Goal: Complete application form

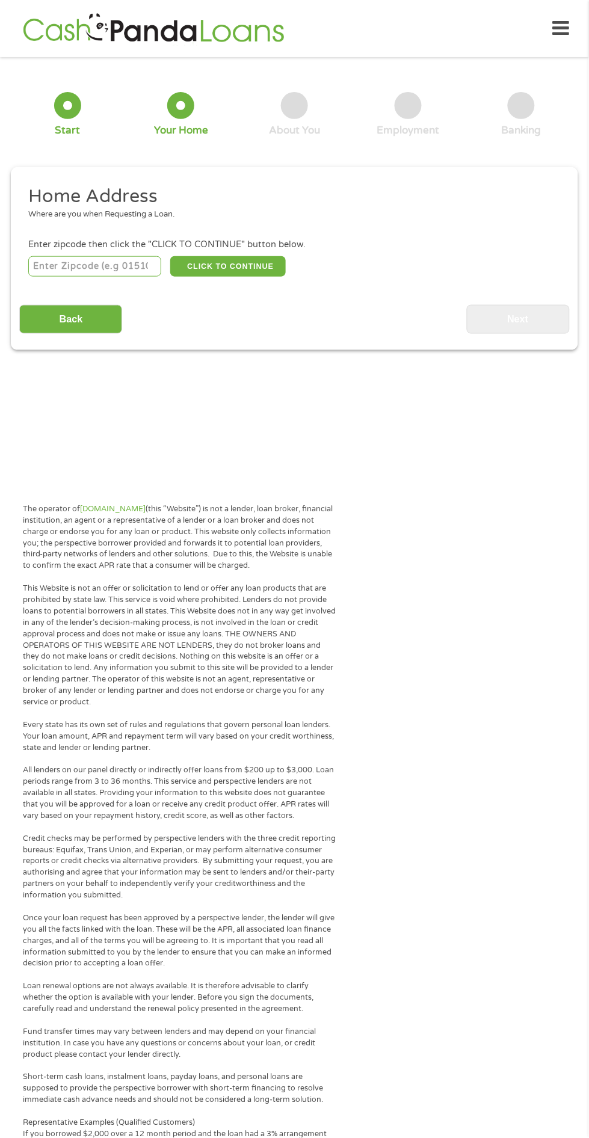
scroll to position [5, 0]
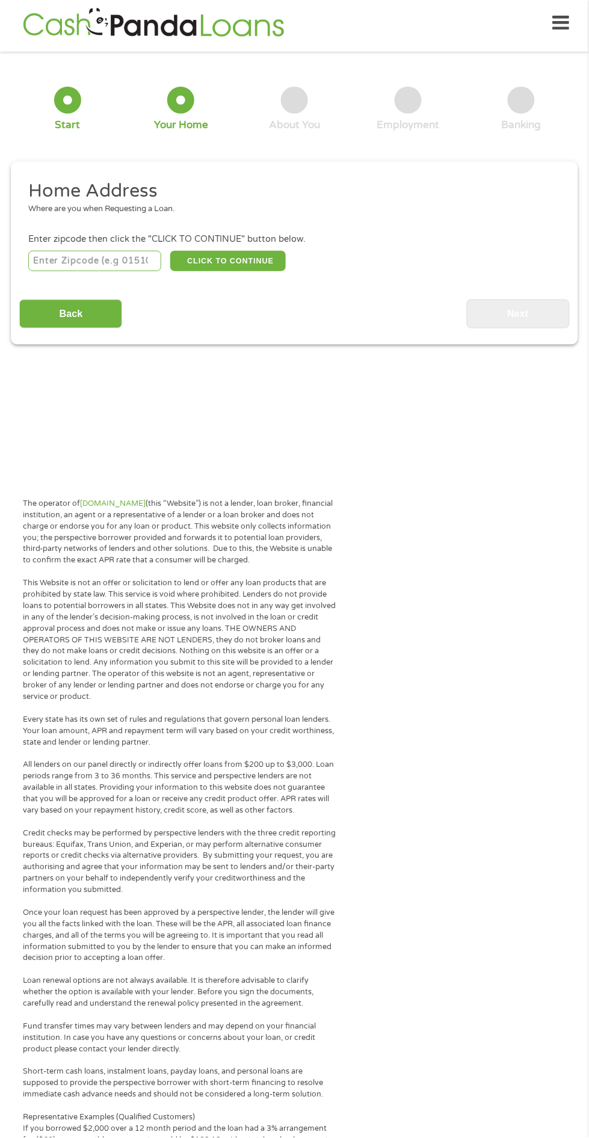
click at [106, 271] on input "number" at bounding box center [94, 261] width 133 height 20
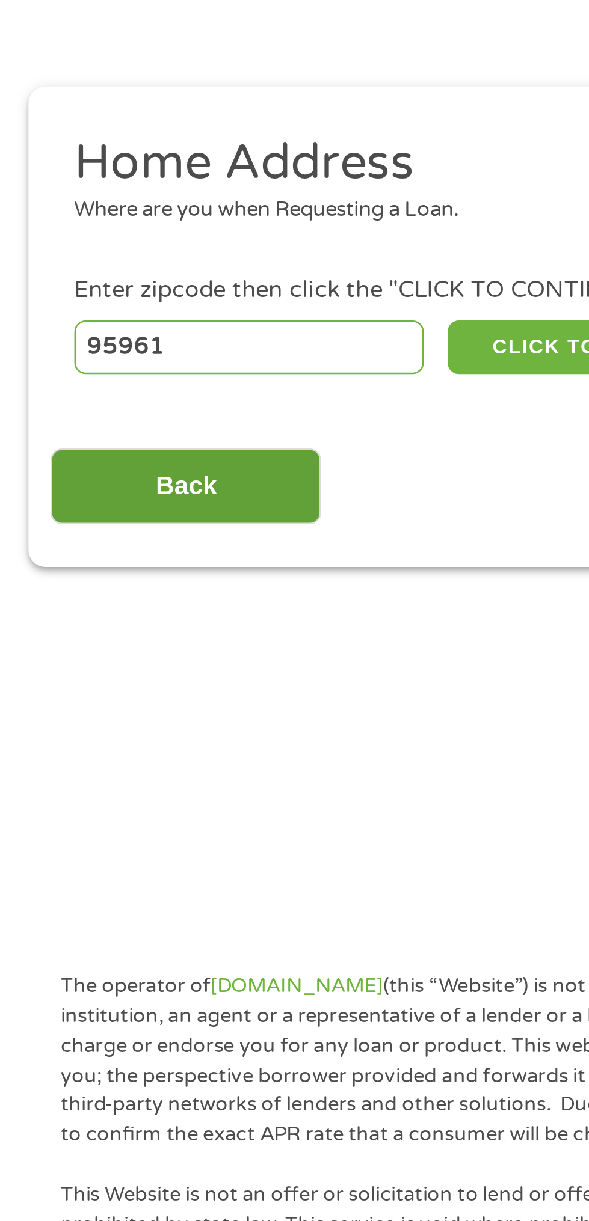
type input "95961"
click at [103, 323] on input "Back" at bounding box center [70, 313] width 103 height 29
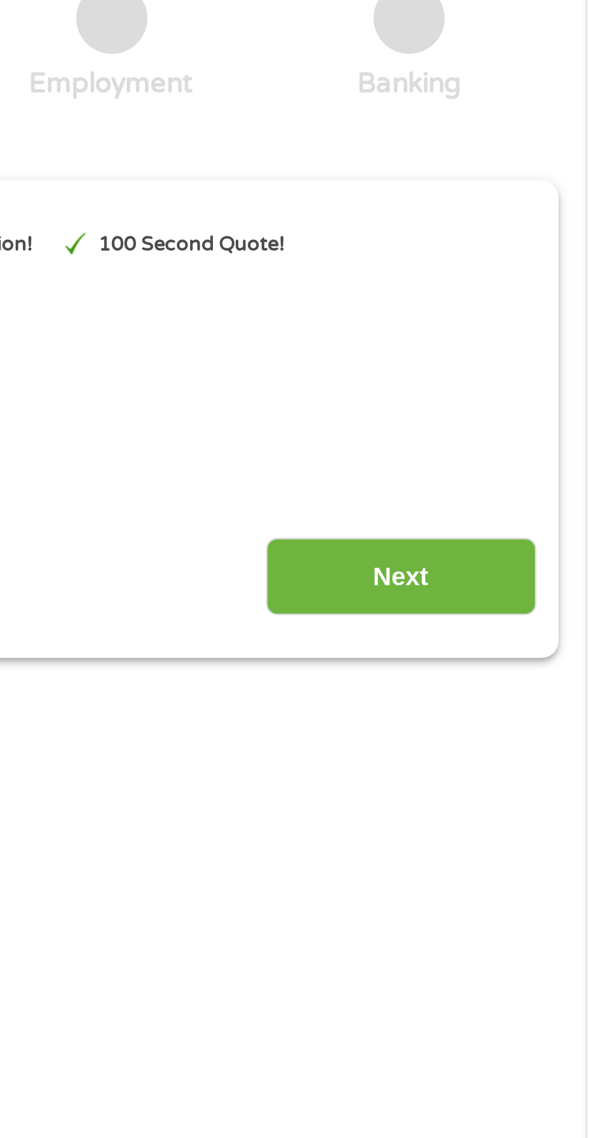
scroll to position [3, 0]
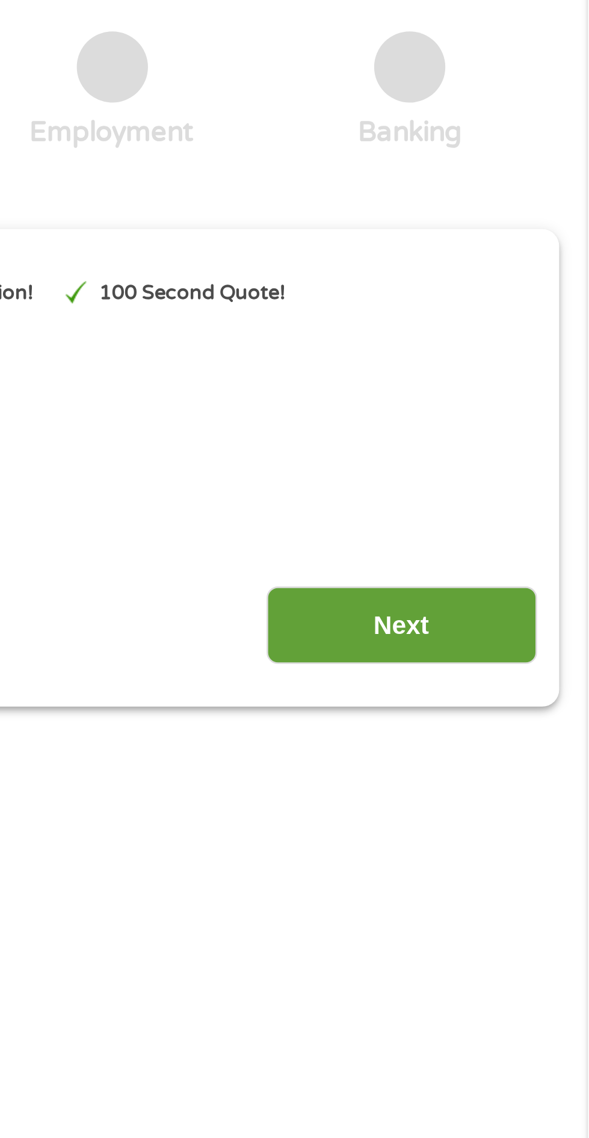
click at [493, 330] on input "Next" at bounding box center [518, 314] width 103 height 29
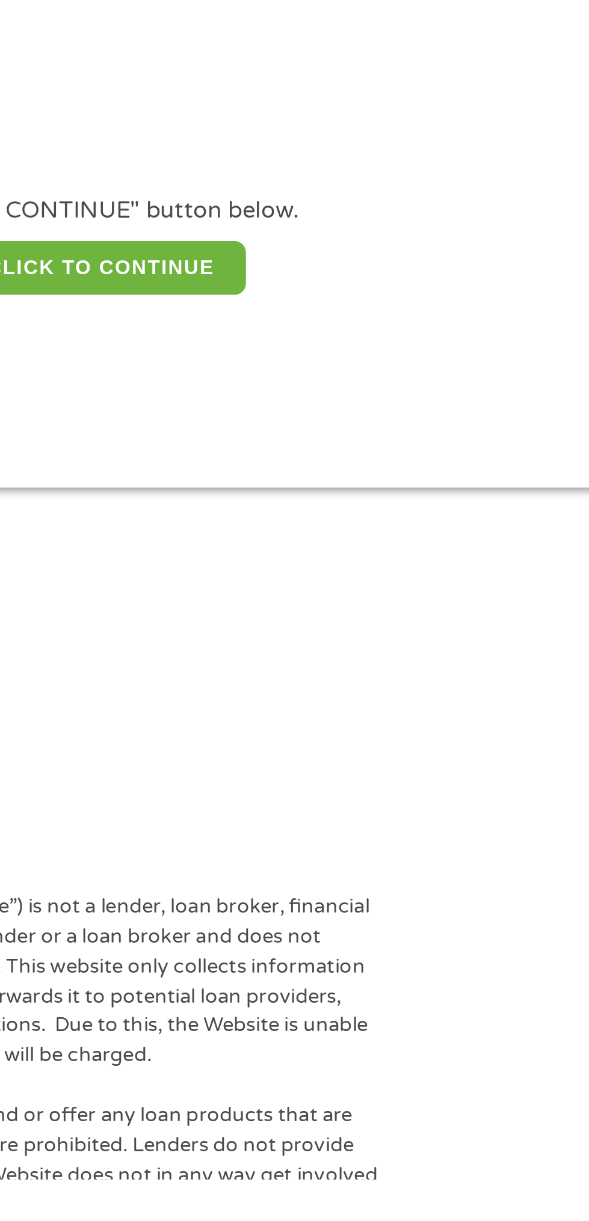
scroll to position [5, 0]
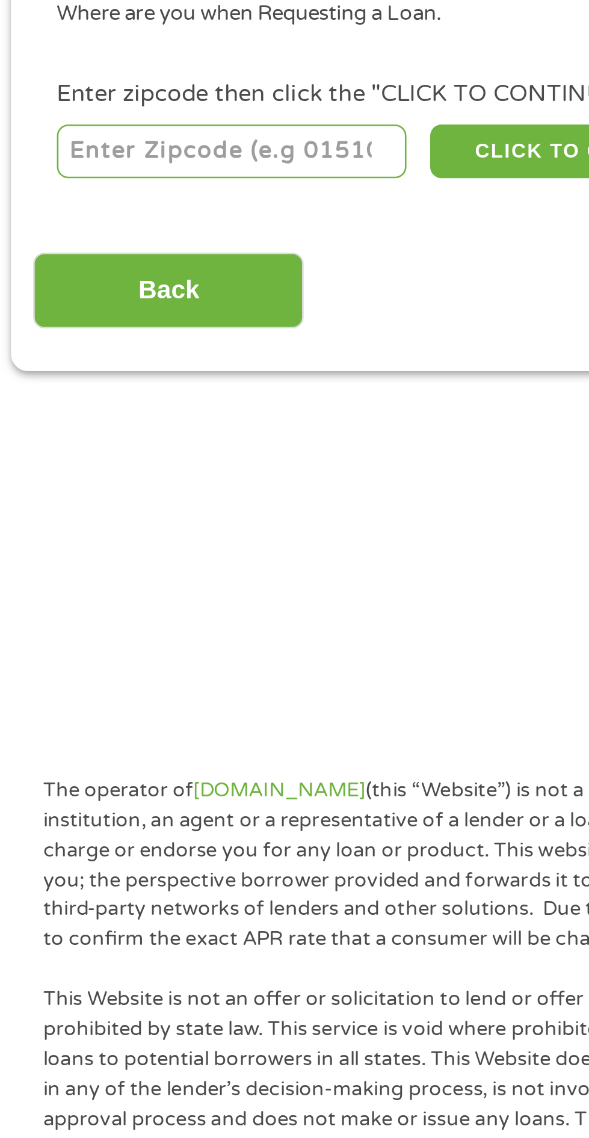
click at [112, 271] on input "number" at bounding box center [94, 261] width 133 height 20
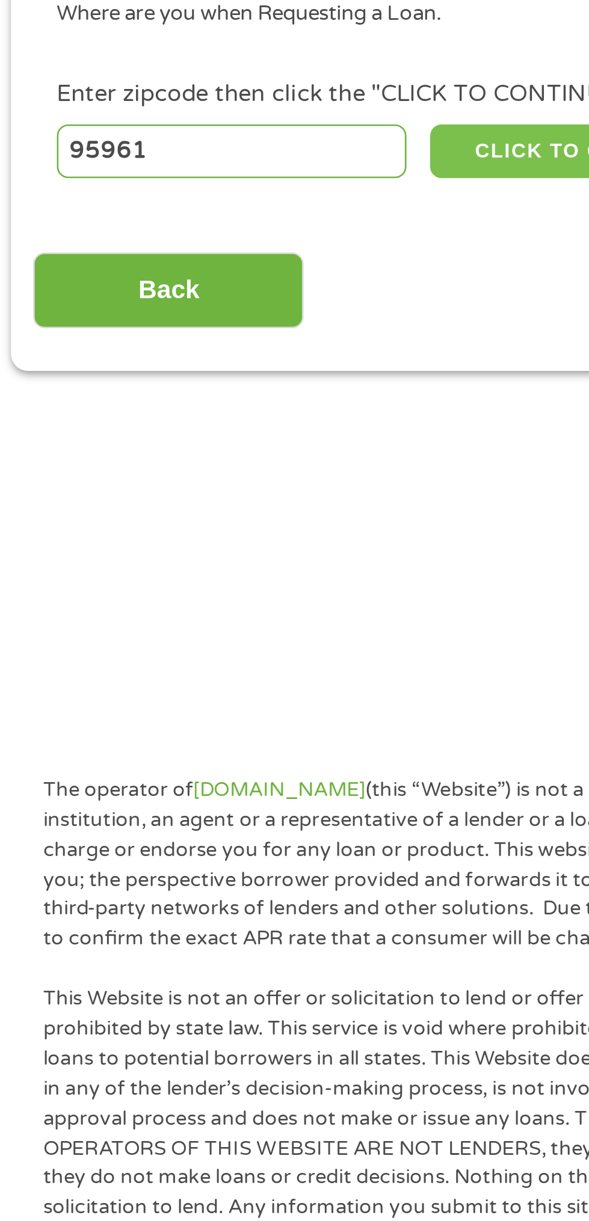
type input "95961"
click at [217, 271] on button "CLICK TO CONTINUE" at bounding box center [228, 261] width 116 height 20
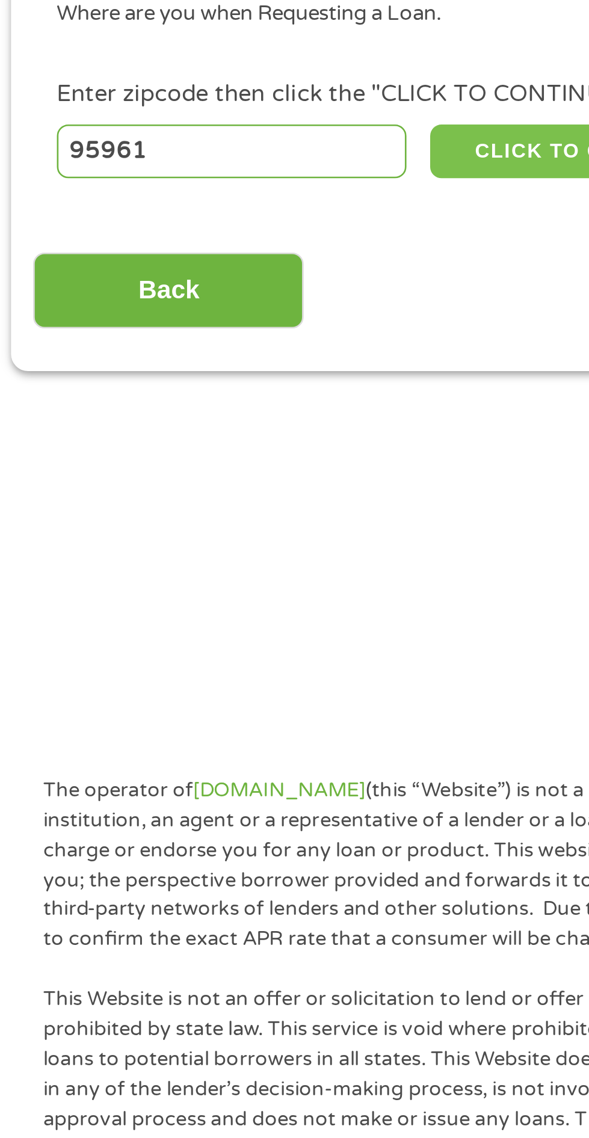
type input "95961"
type input "Olivehurst"
select select "[US_STATE]"
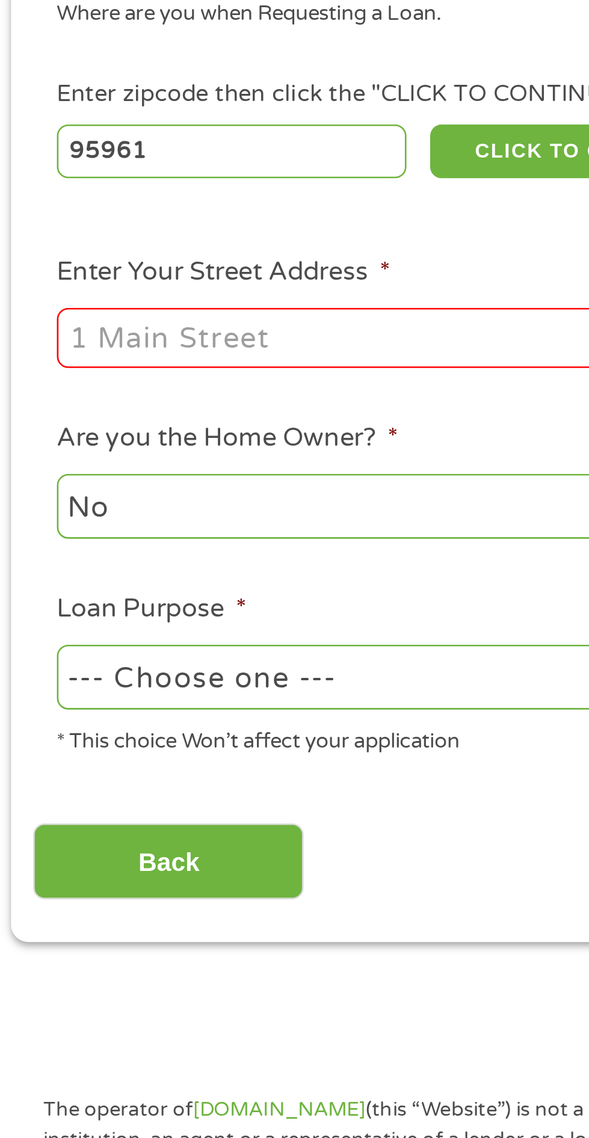
click at [167, 343] on input "Enter Your Street Address *" at bounding box center [156, 332] width 257 height 23
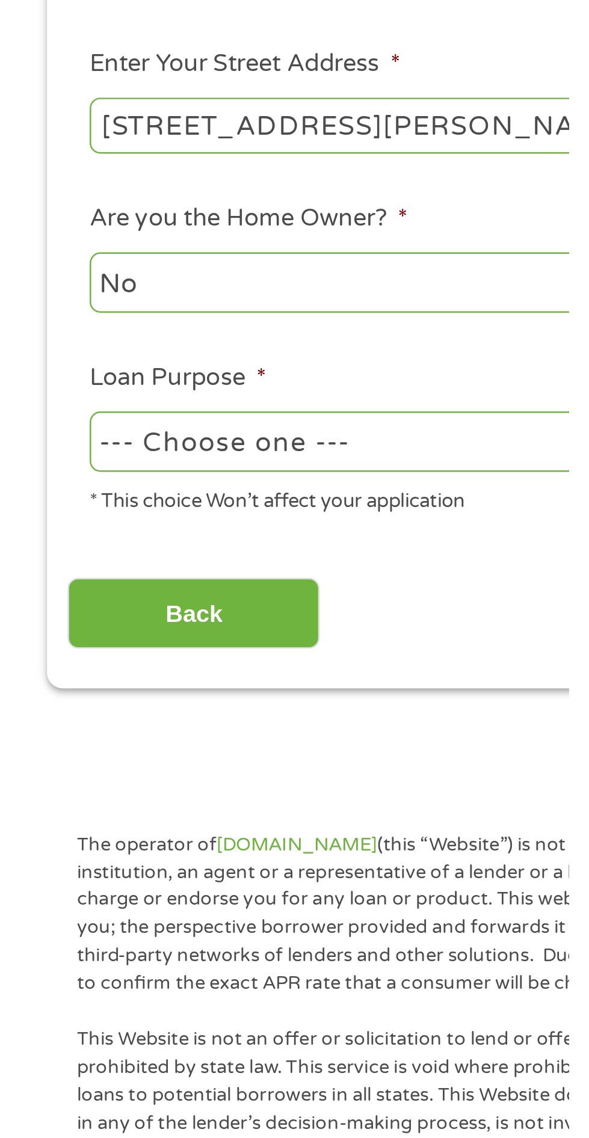
scroll to position [7, 0]
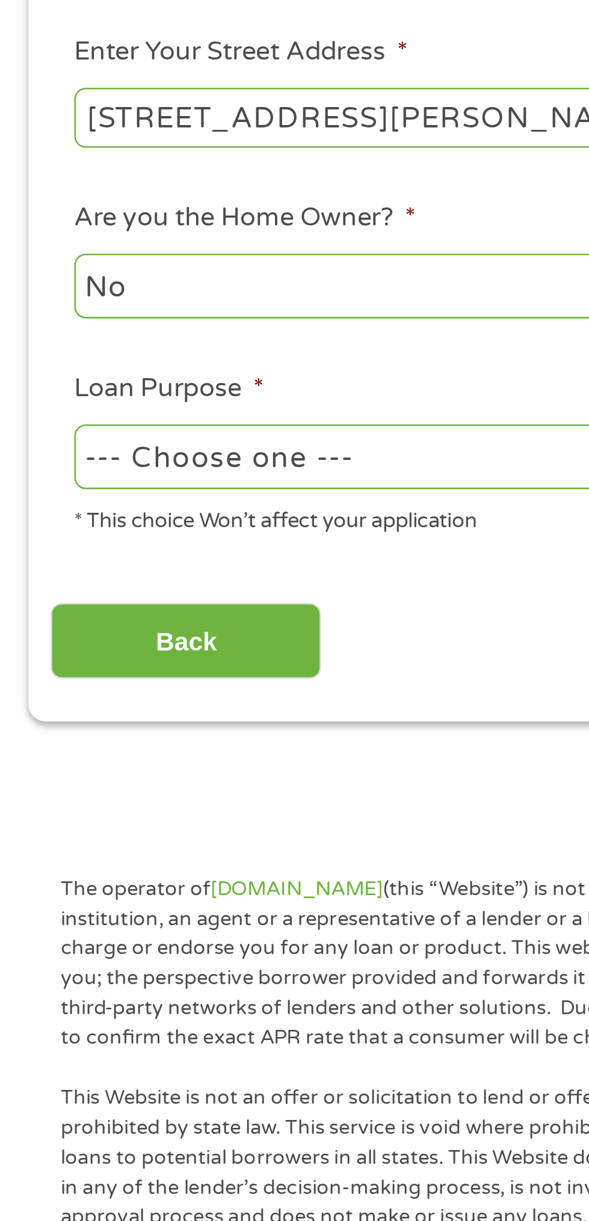
type input "[STREET_ADDRESS][PERSON_NAME]"
click at [182, 472] on select "--- Choose one --- Pay Bills Debt Consolidation Home Improvement Major Purchase…" at bounding box center [156, 459] width 257 height 25
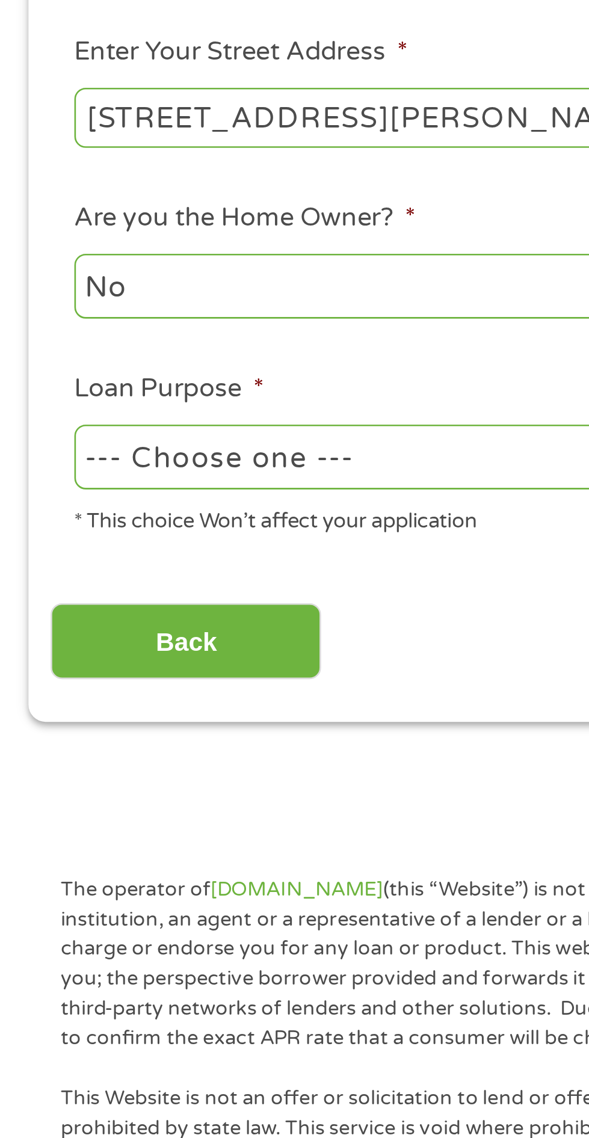
select select "paybills"
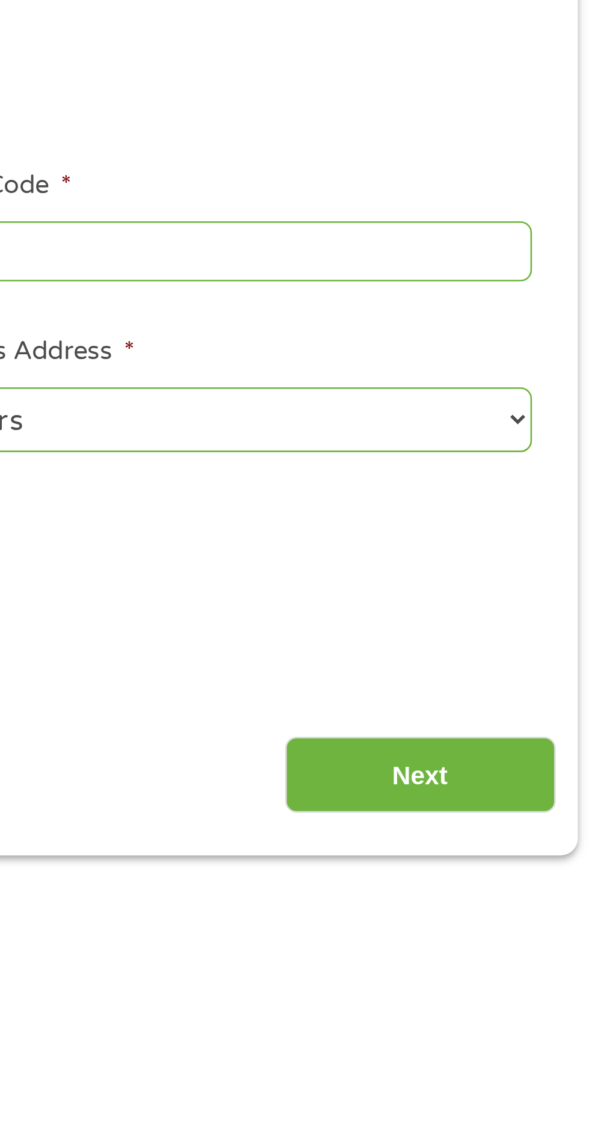
click at [552, 407] on select "1 Year or less 1 - 2 Years 2 - 4 Years Over 4 Years" at bounding box center [431, 394] width 257 height 25
select select "60months"
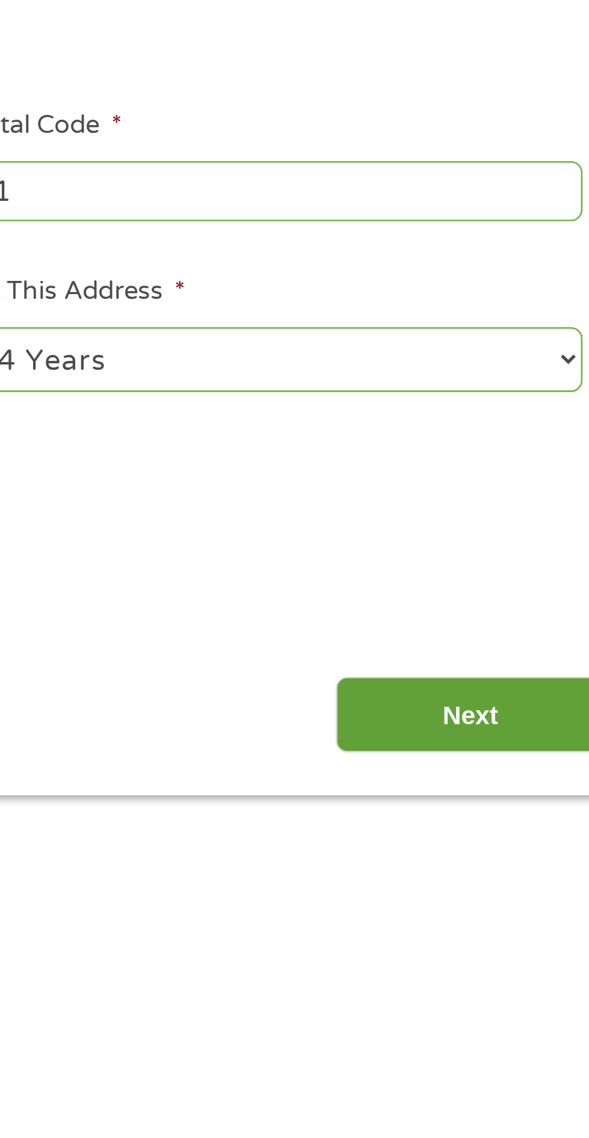
click at [526, 545] on input "Next" at bounding box center [518, 529] width 103 height 29
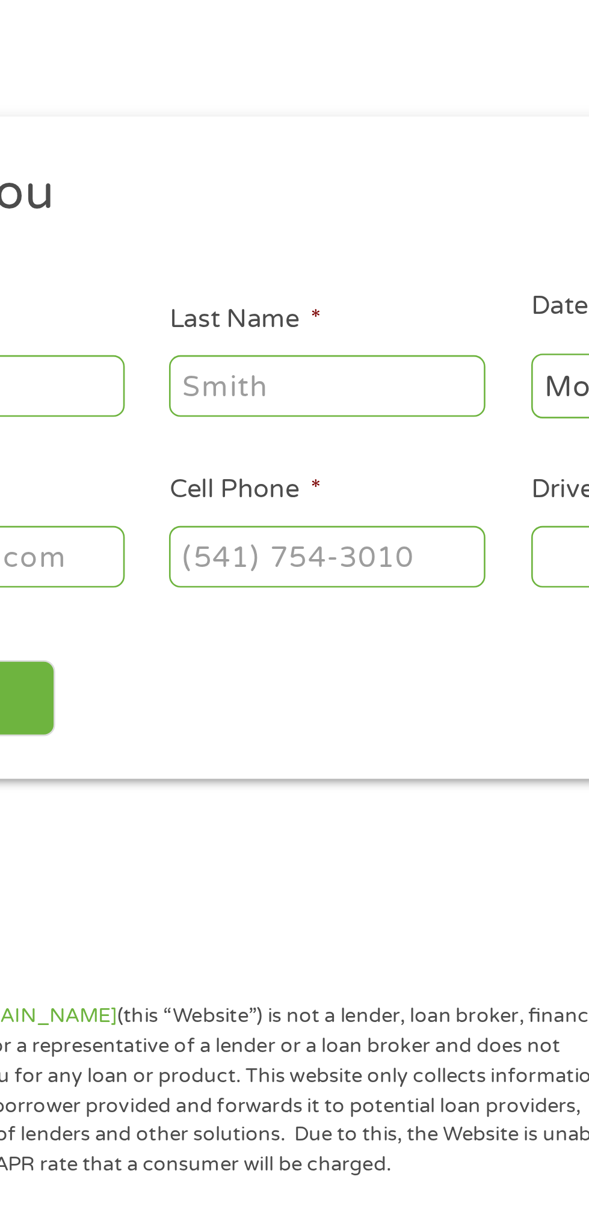
scroll to position [5, 0]
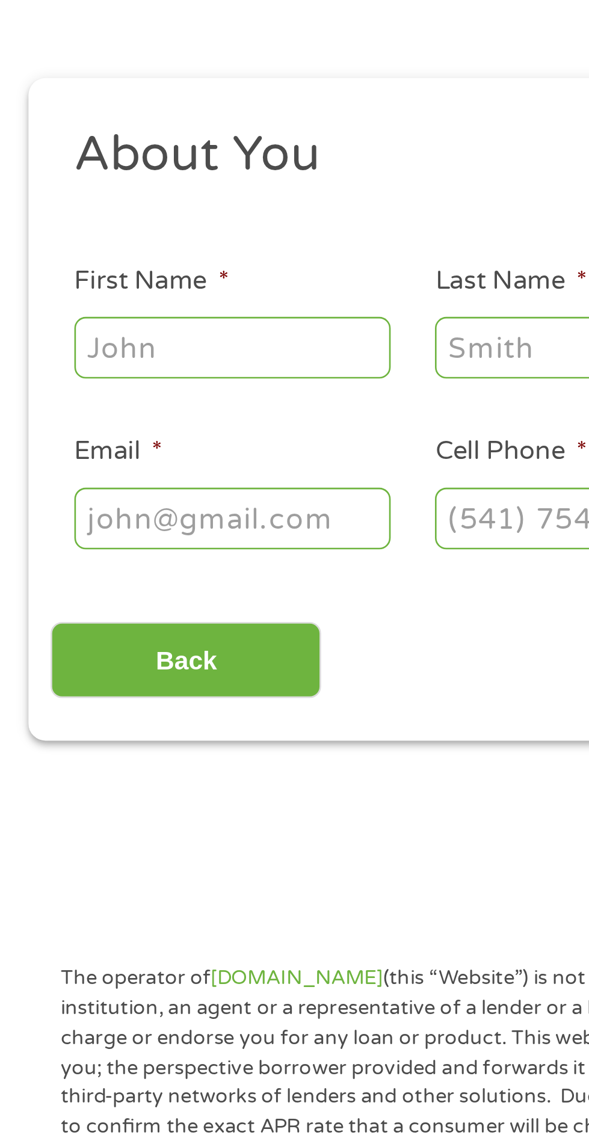
click at [129, 272] on input "First Name *" at bounding box center [88, 264] width 120 height 23
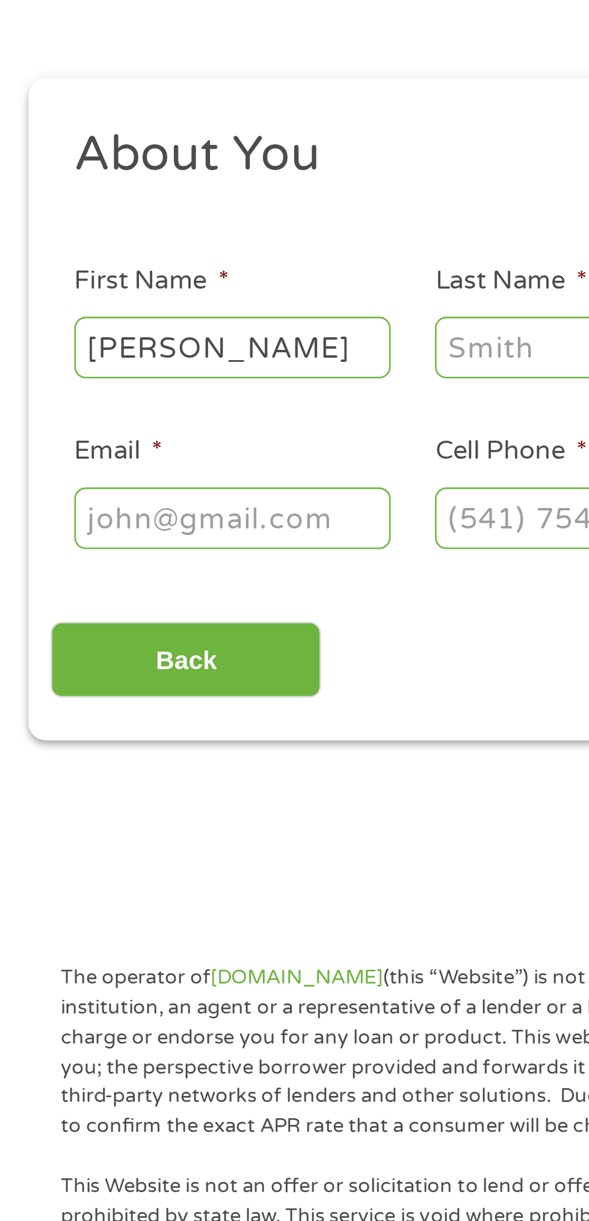
type input "[PERSON_NAME]"
click at [200, 275] on input "Last Name *" at bounding box center [225, 264] width 120 height 23
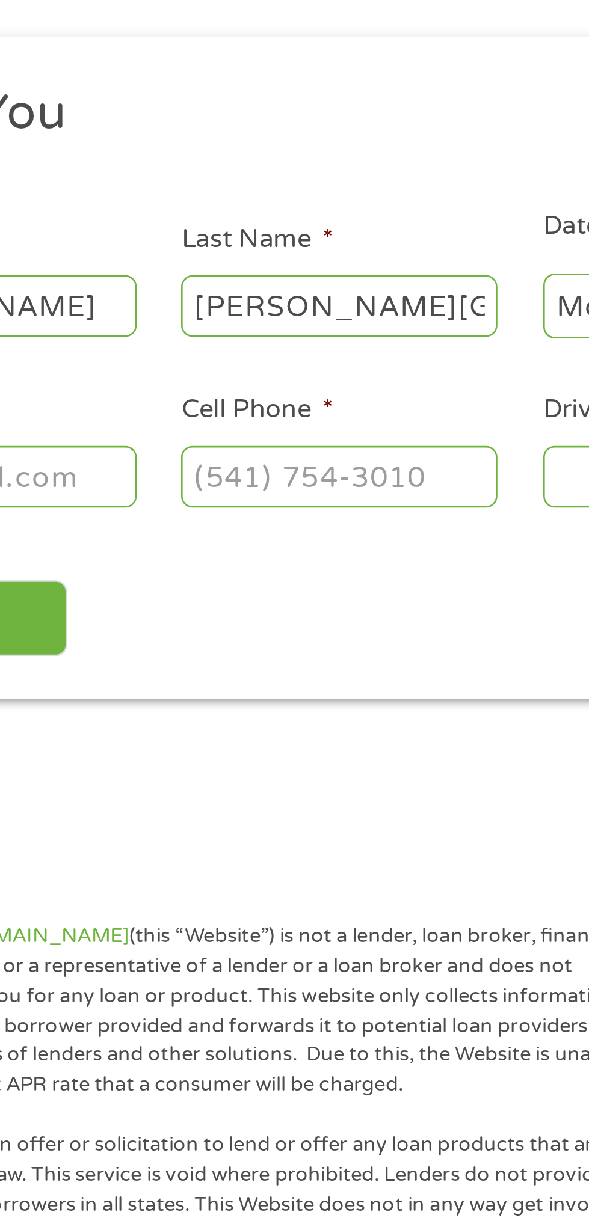
scroll to position [0, 3]
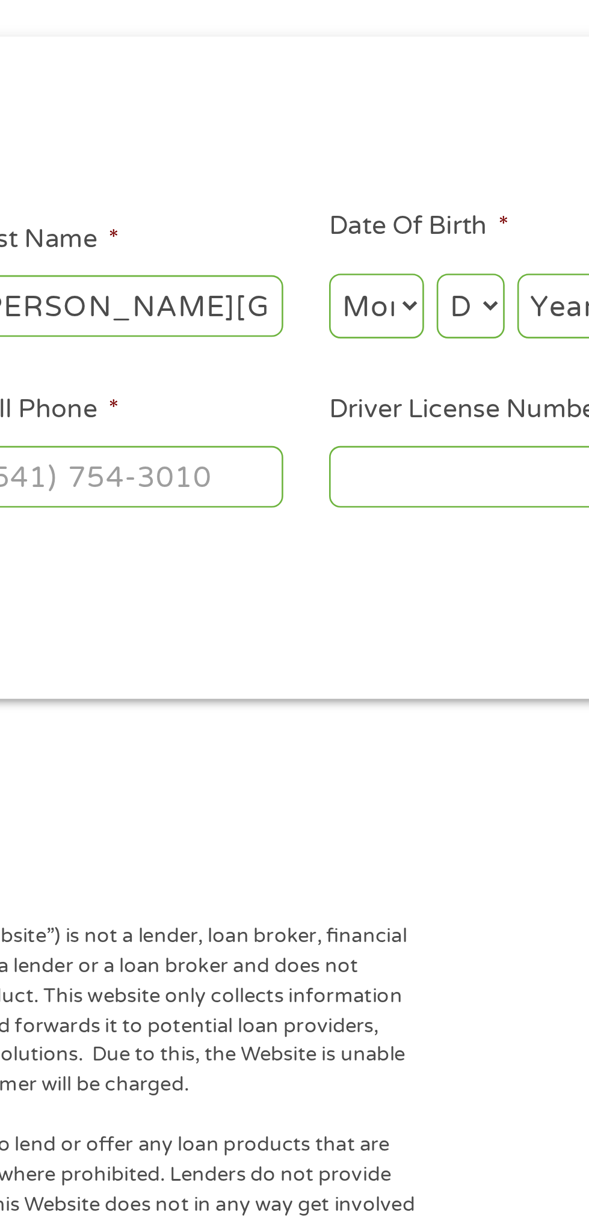
type input "[PERSON_NAME][GEOGRAPHIC_DATA]"
click at [325, 277] on select "Month 1 2 3 4 5 6 7 8 9 10 11 12" at bounding box center [321, 264] width 36 height 25
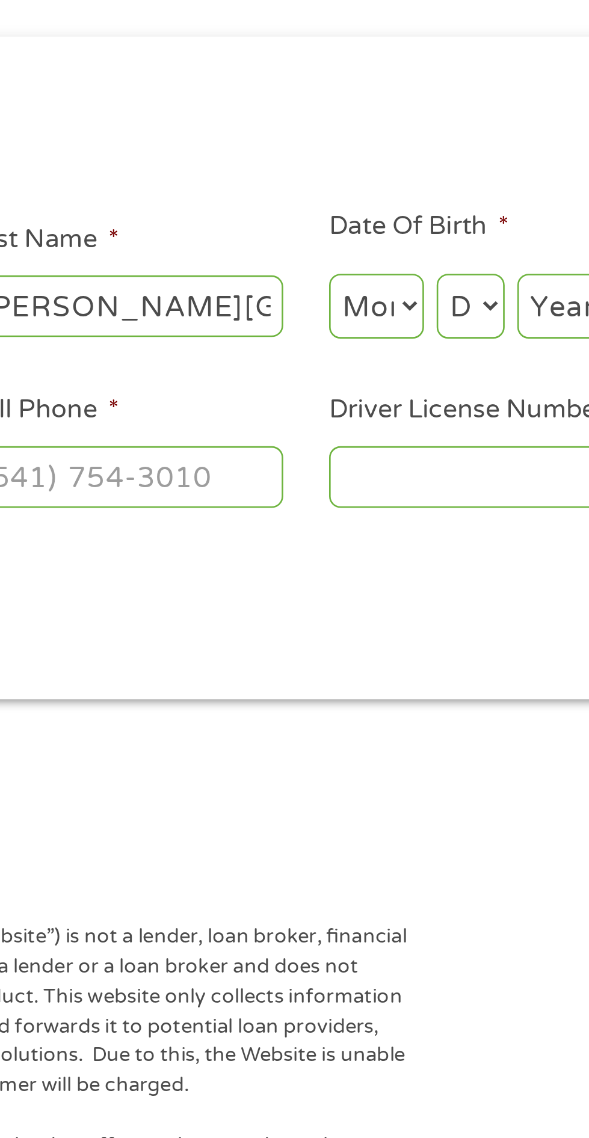
select select "11"
click at [370, 277] on select "Day 1 2 3 4 5 6 7 8 9 10 11 12 13 14 15 16 17 18 19 20 21 22 23 24 25 26 27 28 …" at bounding box center [357, 264] width 26 height 25
select select "16"
click at [423, 277] on select "Year [DATE] 2006 2005 2004 2003 2002 2001 2000 1999 1998 1997 1996 1995 1994 19…" at bounding box center [399, 264] width 49 height 25
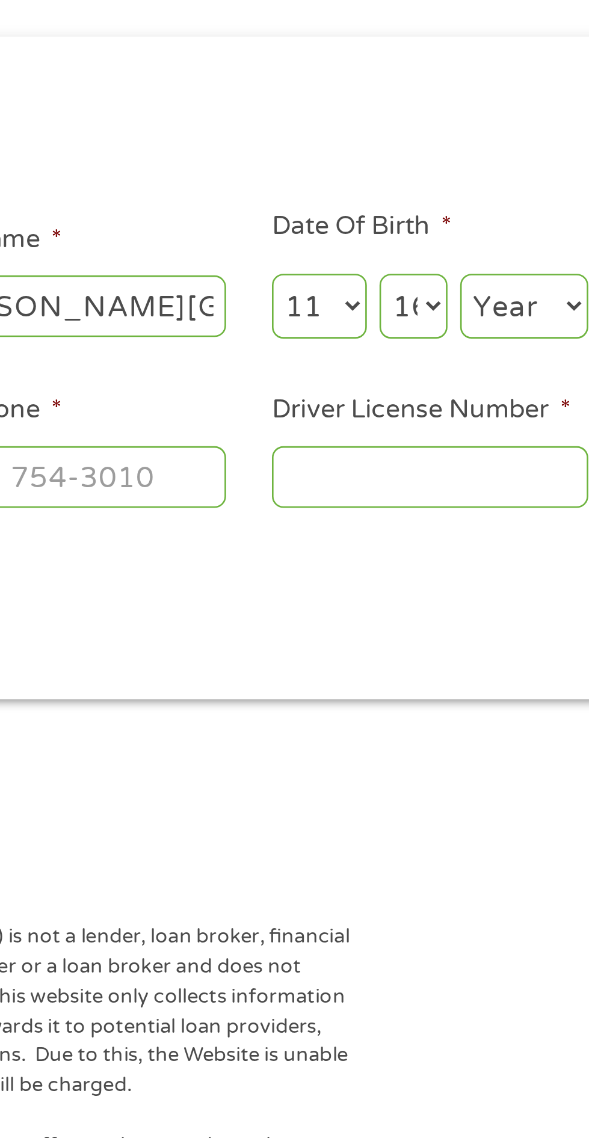
select select "1964"
click at [556, 275] on input "Social Security Number (SSN) *" at bounding box center [500, 264] width 120 height 23
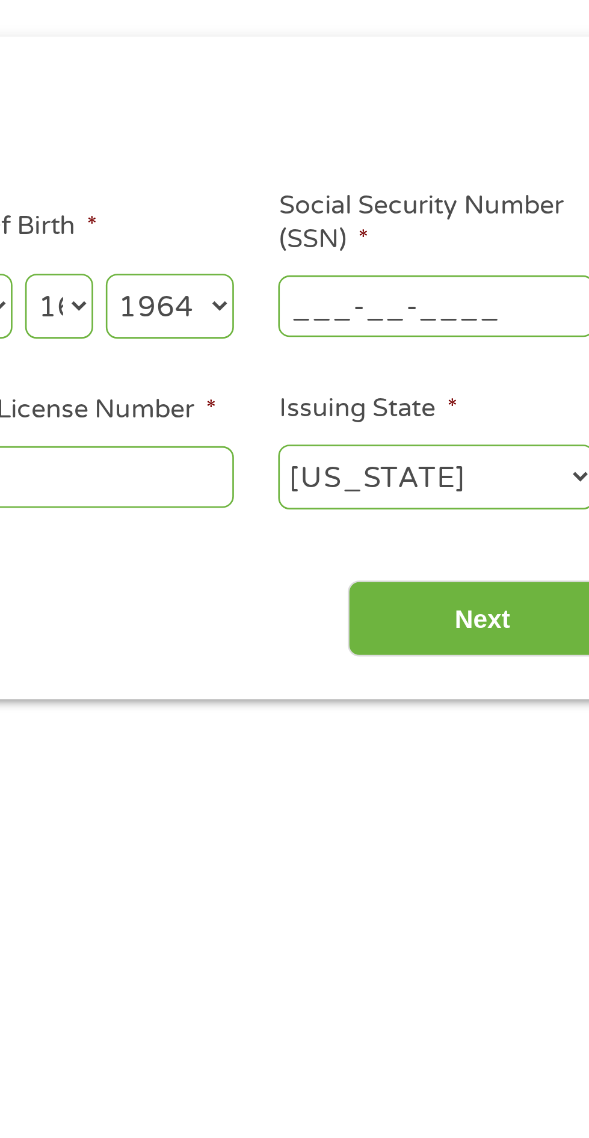
click at [467, 275] on input "___-__-____" at bounding box center [500, 264] width 120 height 23
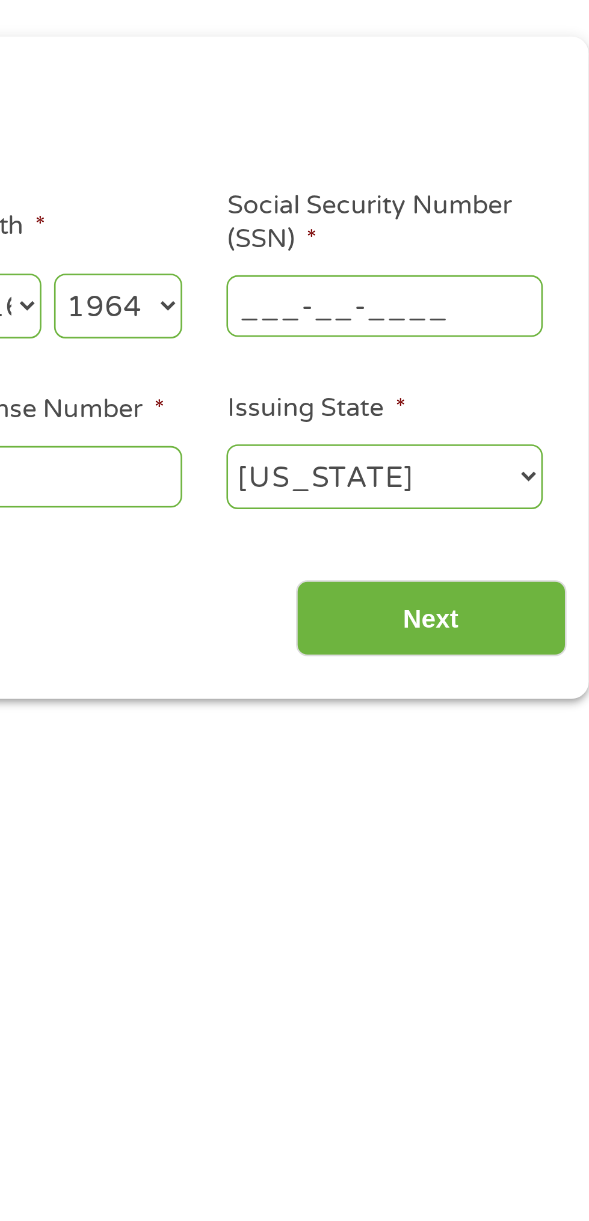
scroll to position [5, 0]
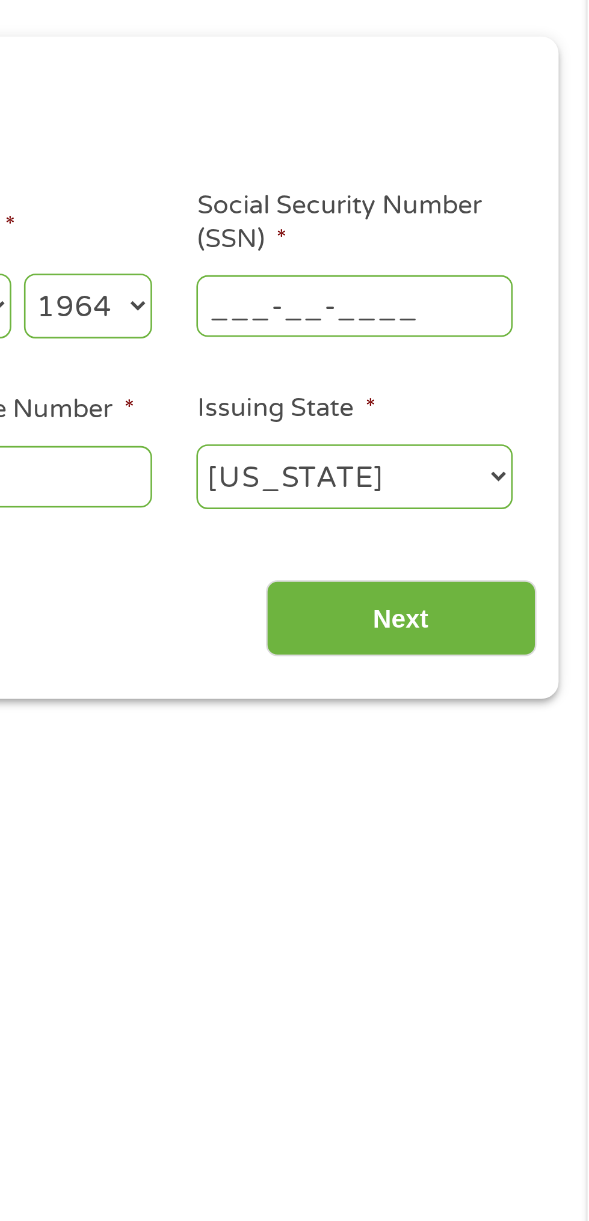
click at [454, 271] on input "___-__-____" at bounding box center [500, 264] width 120 height 23
type input "576-96-9264"
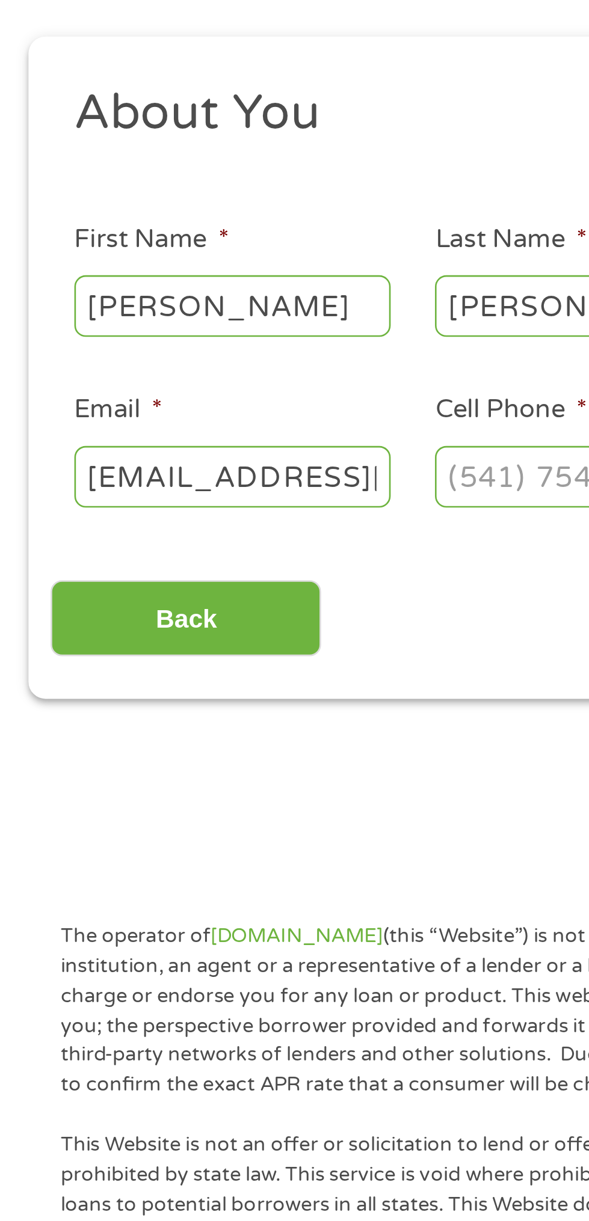
scroll to position [0, 41]
type input "[EMAIL_ADDRESS][DOMAIN_NAME]"
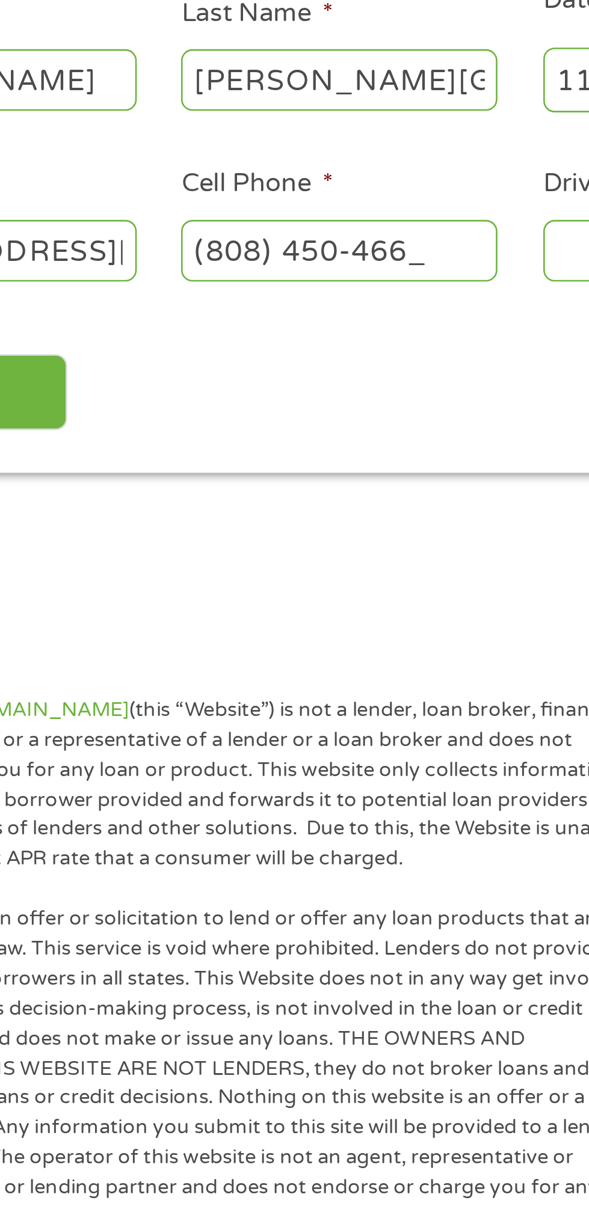
type input "[PHONE_NUMBER]"
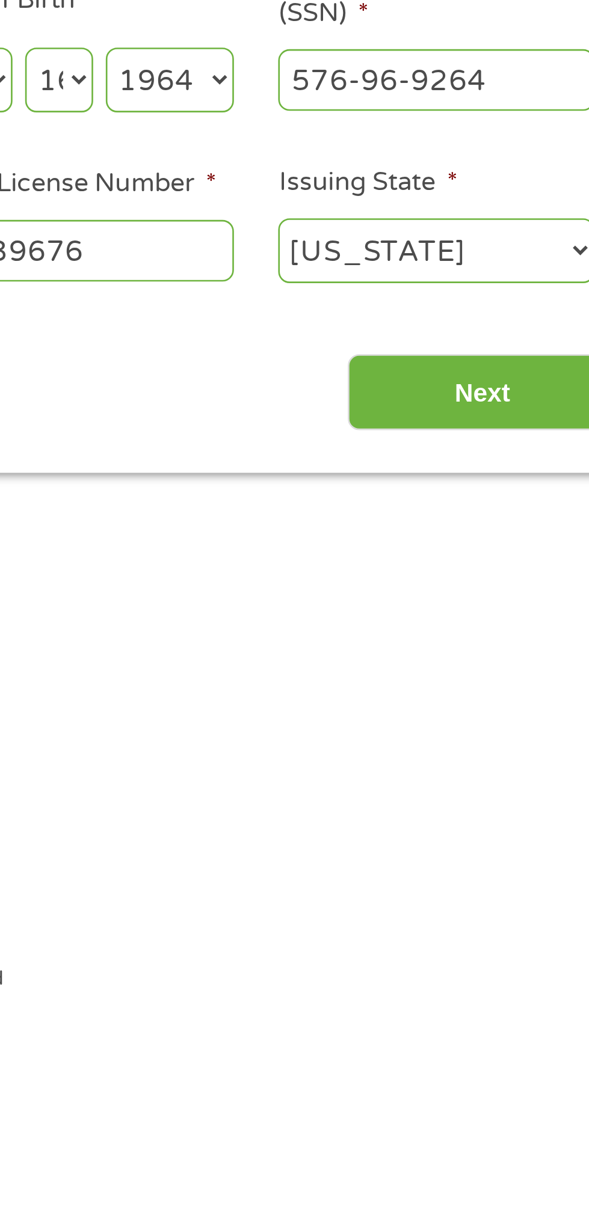
scroll to position [5, 0]
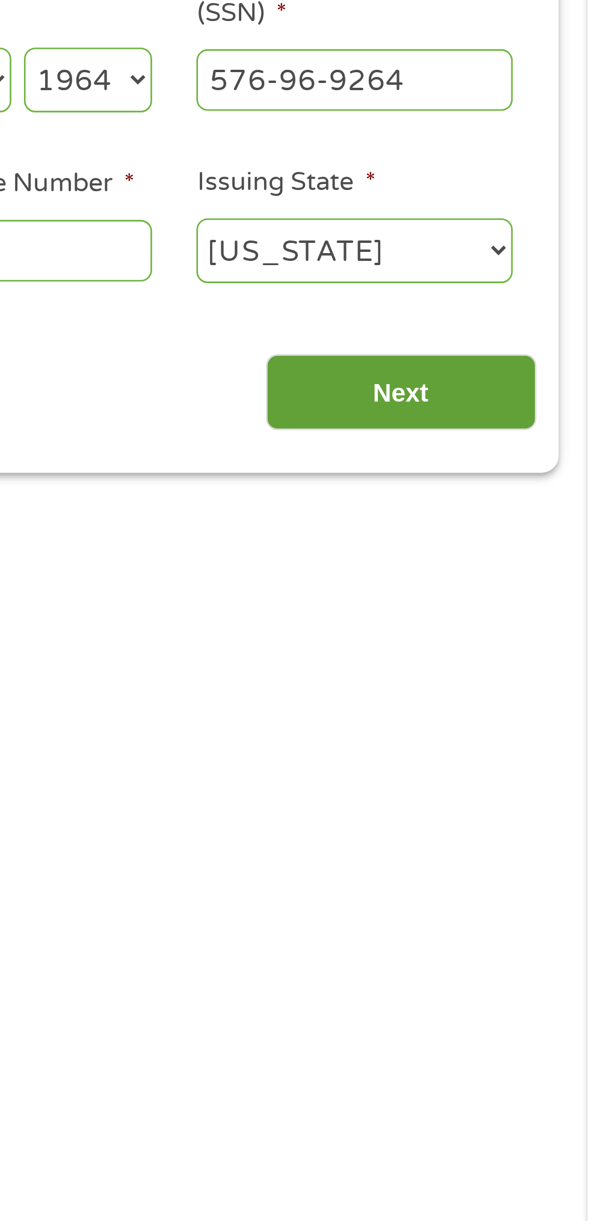
type input "A6639676"
click at [548, 398] on input "Next" at bounding box center [518, 383] width 103 height 29
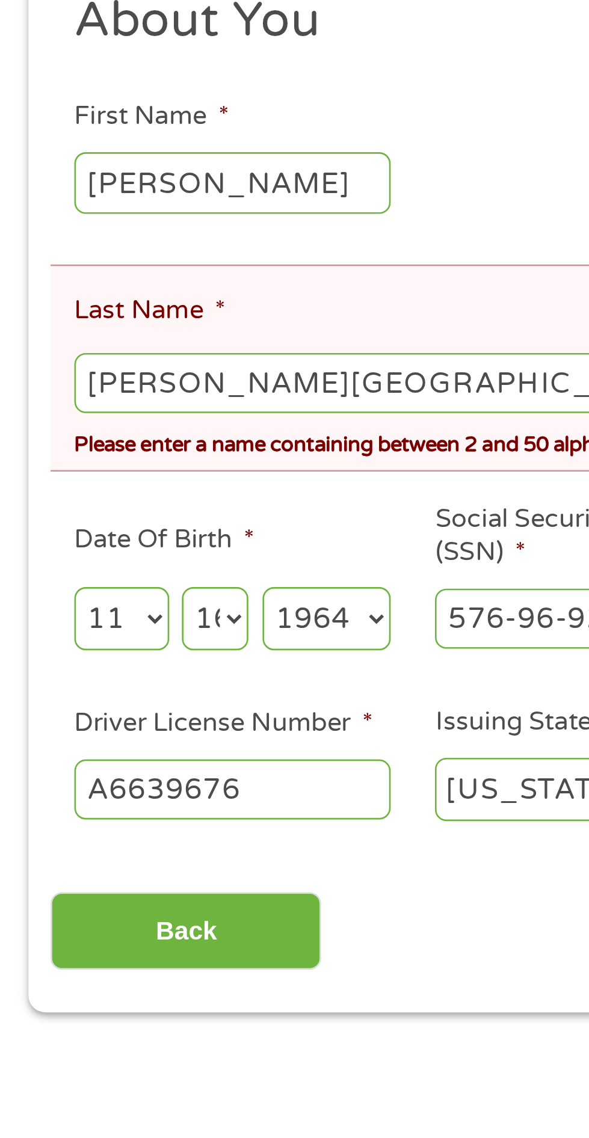
click at [83, 385] on input "[PERSON_NAME][GEOGRAPHIC_DATA]" at bounding box center [294, 374] width 532 height 23
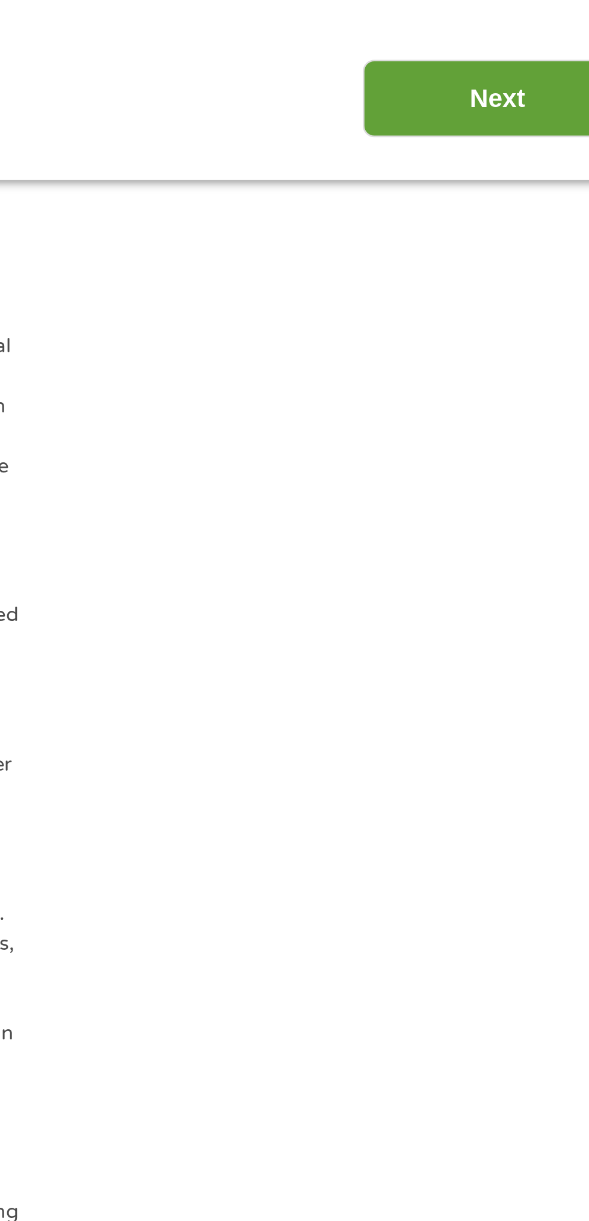
type input "OrpillaCaraulia"
click at [518, 575] on input "Next" at bounding box center [518, 559] width 103 height 29
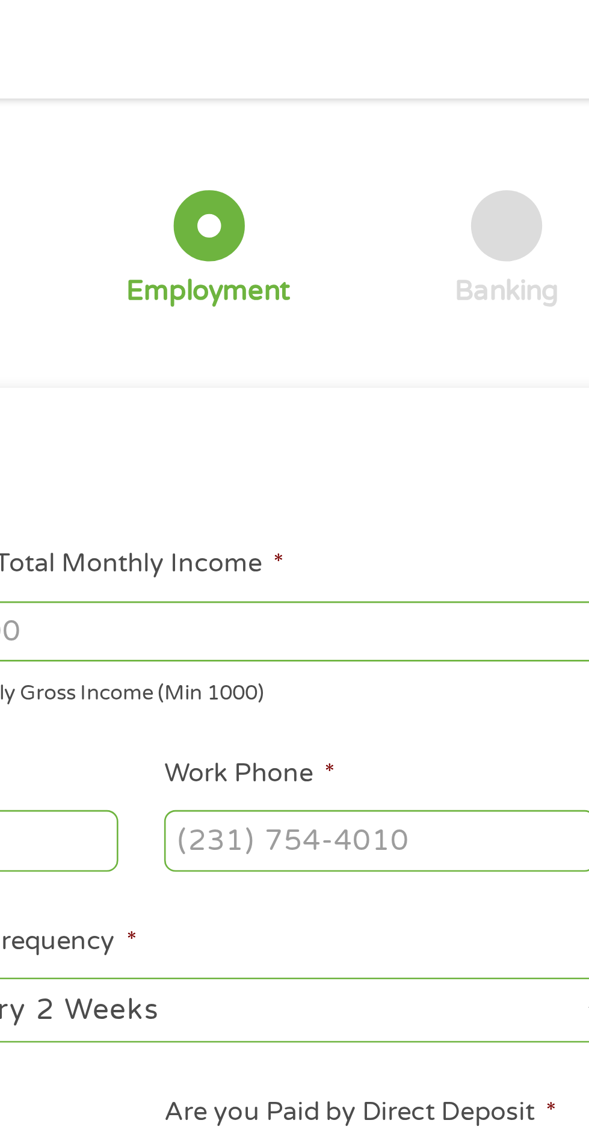
scroll to position [0, 0]
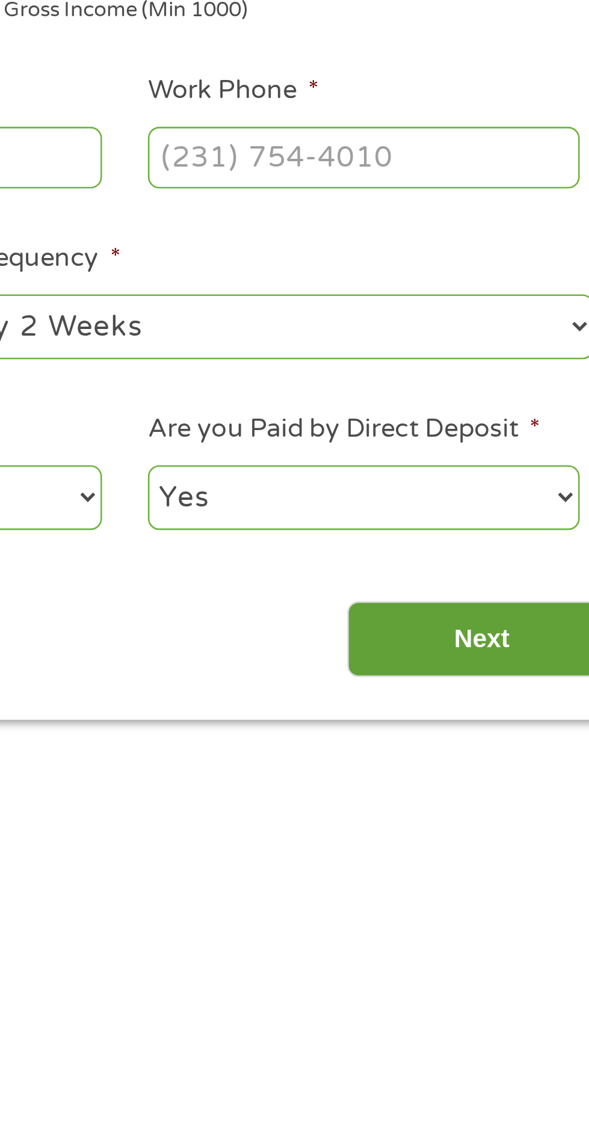
click at [515, 538] on input "Next" at bounding box center [518, 522] width 103 height 29
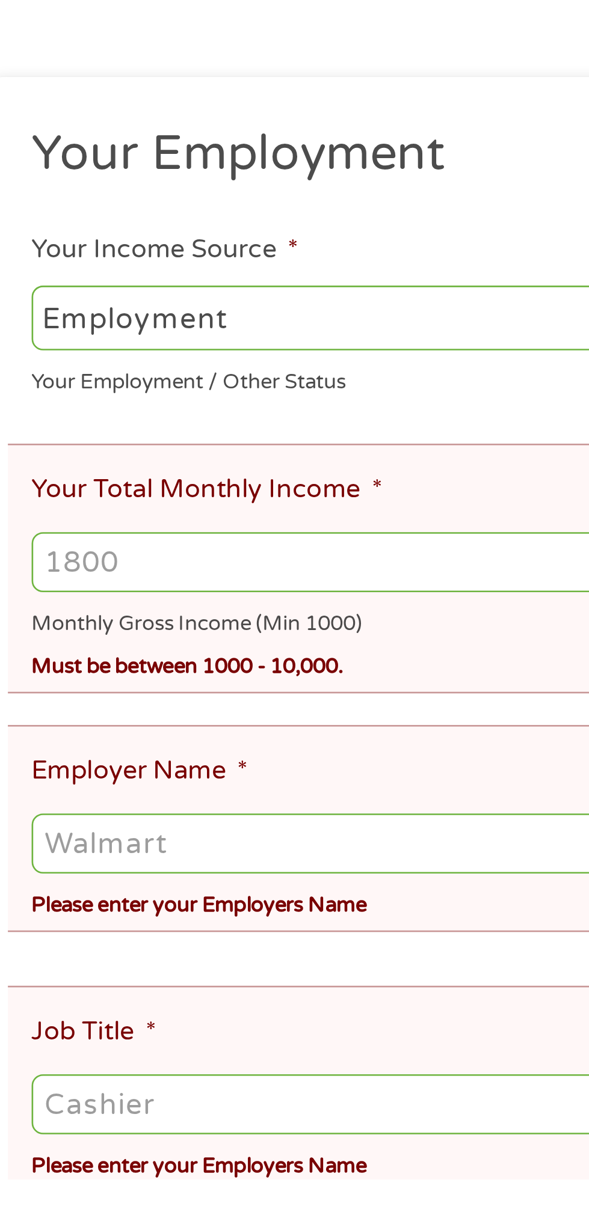
scroll to position [5, 0]
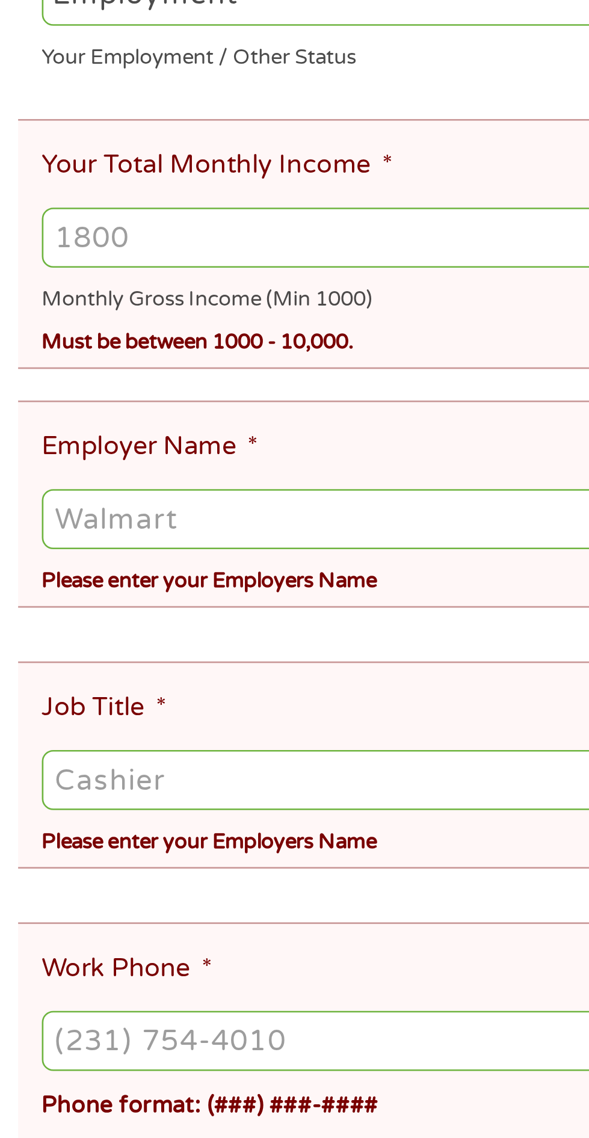
click at [152, 403] on input "Your Total Monthly Income *" at bounding box center [294, 391] width 532 height 23
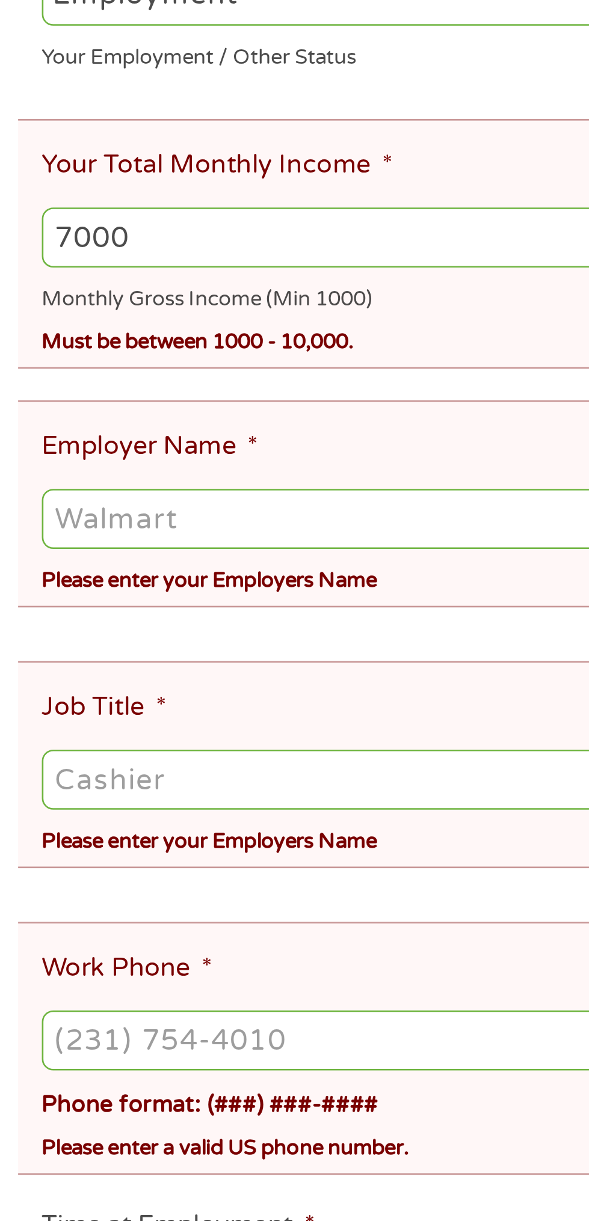
type input "7000"
click at [163, 510] on input "Employer Name *" at bounding box center [294, 498] width 532 height 23
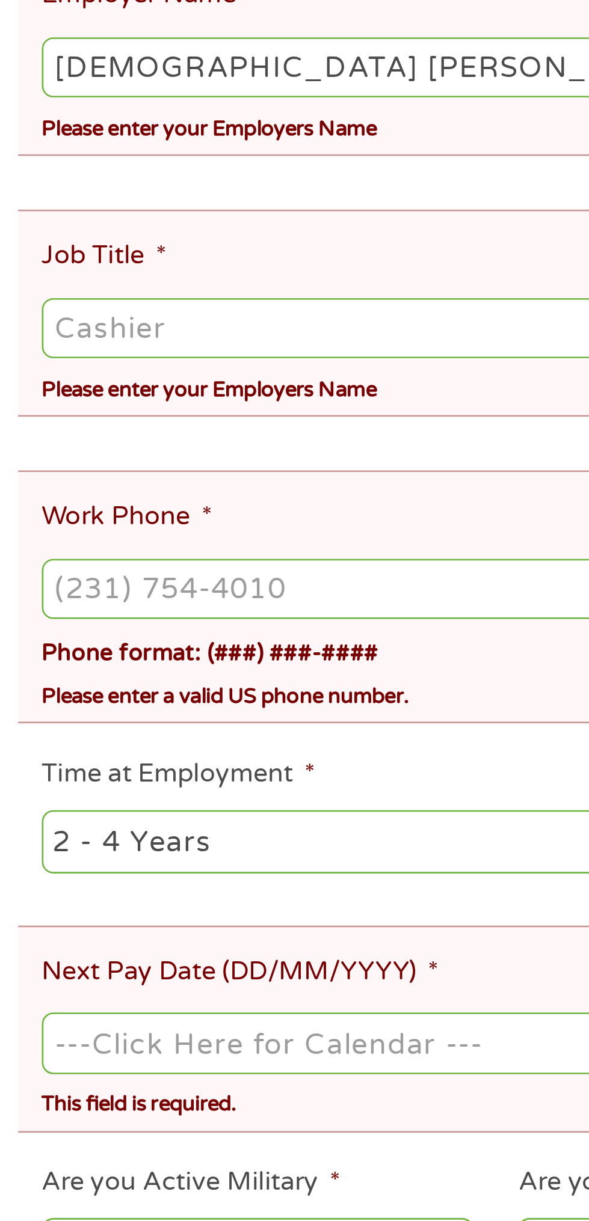
type input "[DEMOGRAPHIC_DATA] [PERSON_NAME][GEOGRAPHIC_DATA]"
click at [183, 609] on input "Job Title *" at bounding box center [294, 597] width 532 height 23
type input "Registered Nurse"
click at [181, 708] on input "Work Phone *" at bounding box center [294, 697] width 532 height 23
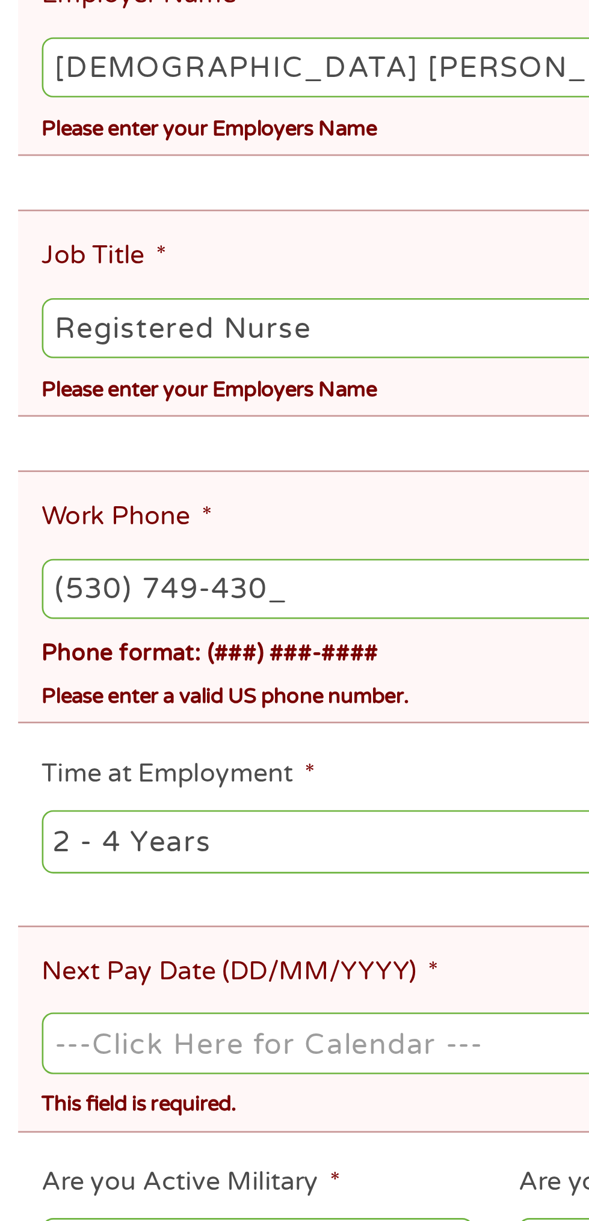
type input "[PHONE_NUMBER]"
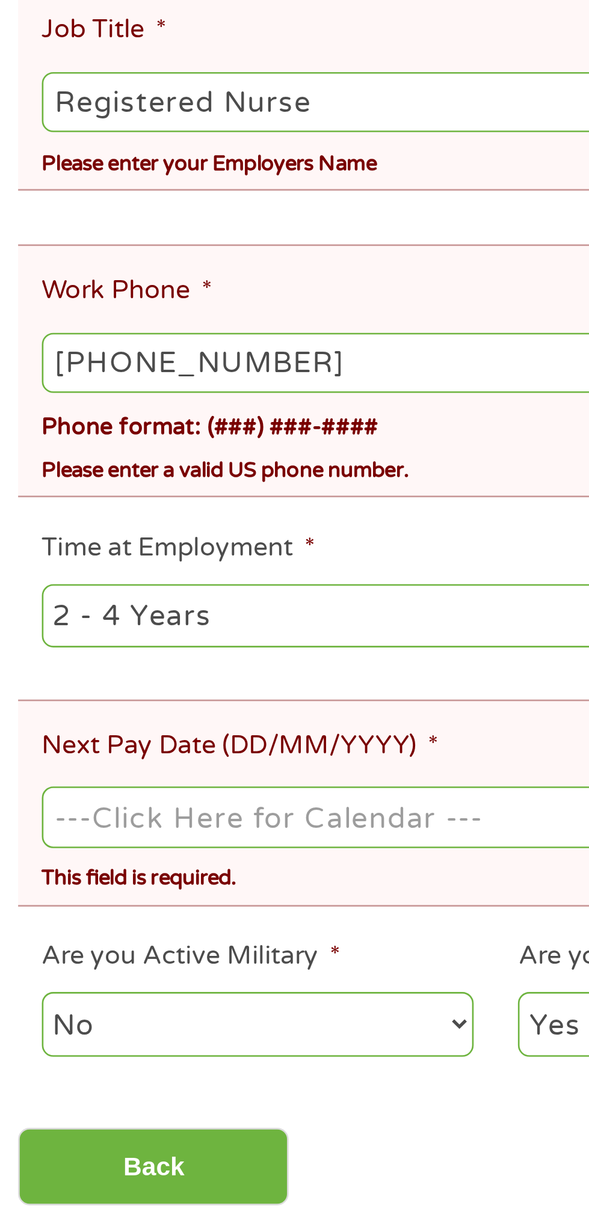
click at [176, 806] on select "--- Choose one --- 1 Year or less 1 - 2 Years 2 - 4 Years Over 4 Years" at bounding box center [156, 793] width 257 height 25
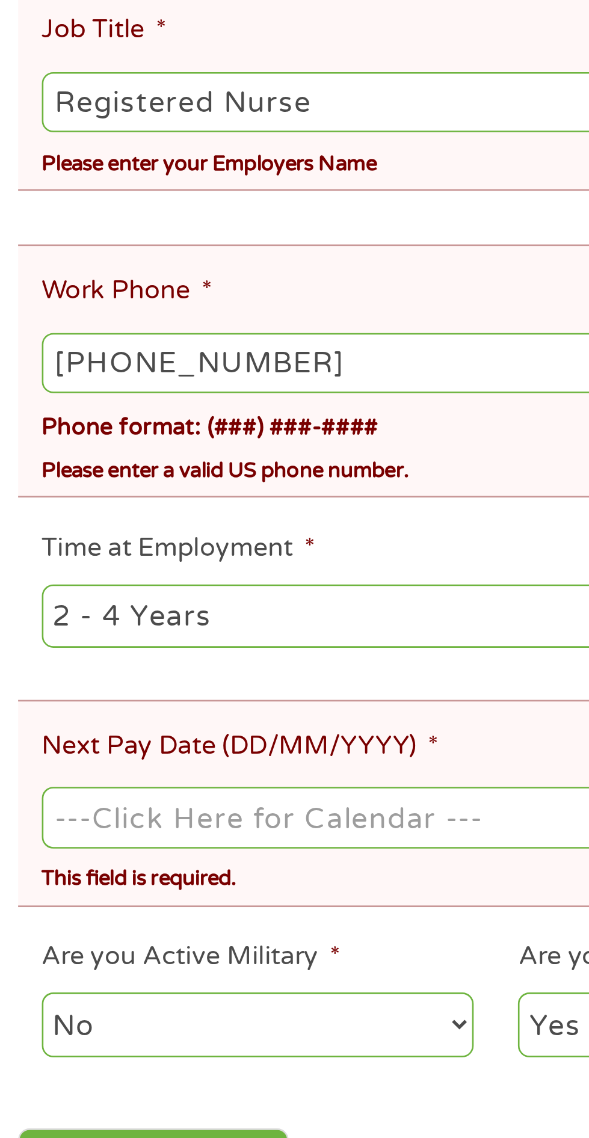
select select "60months"
click at [146, 932] on body "Home Get Loan Offer How it works FAQs Blog Cash Loans Quick Loans Online Loans …" at bounding box center [294, 1154] width 589 height 2318
click at [156, 881] on input "Next Pay Date (DD/MM/YYYY) *" at bounding box center [294, 869] width 532 height 23
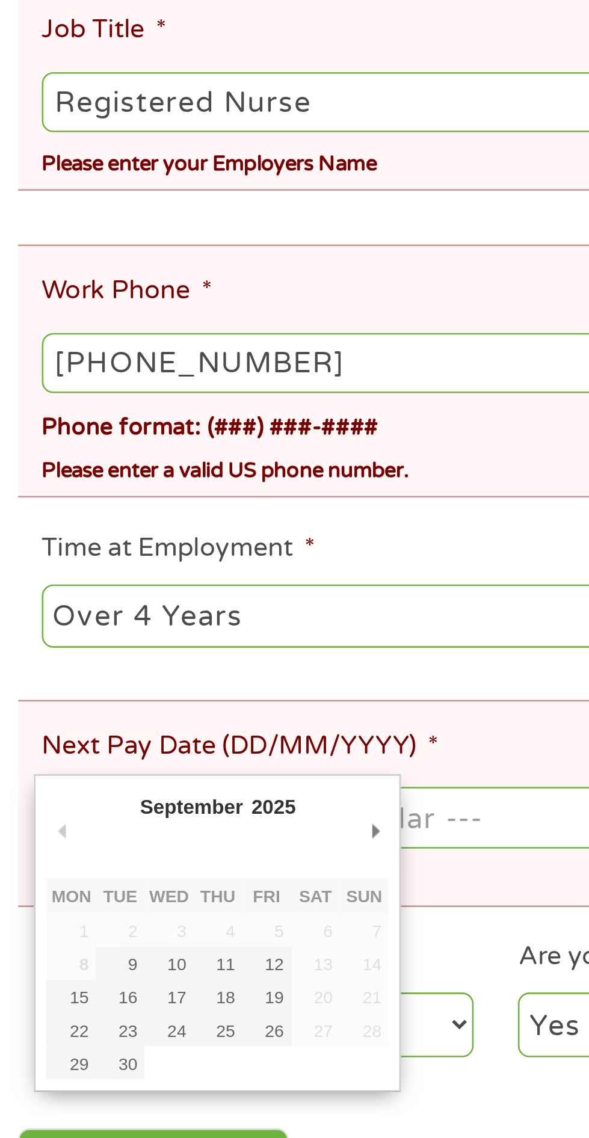
type input "[DATE]"
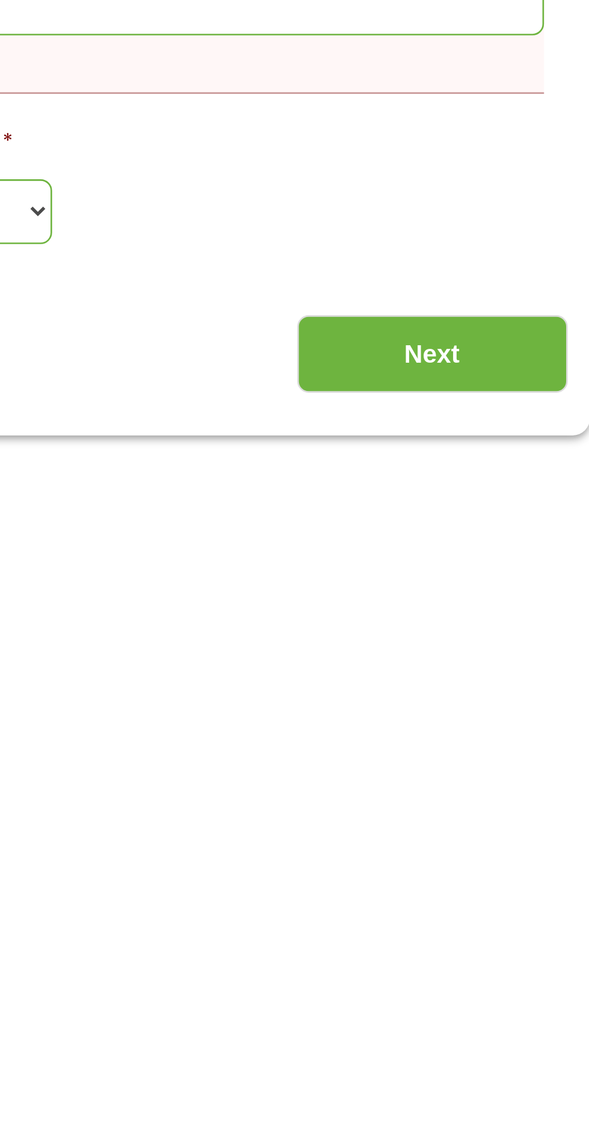
scroll to position [237, 0]
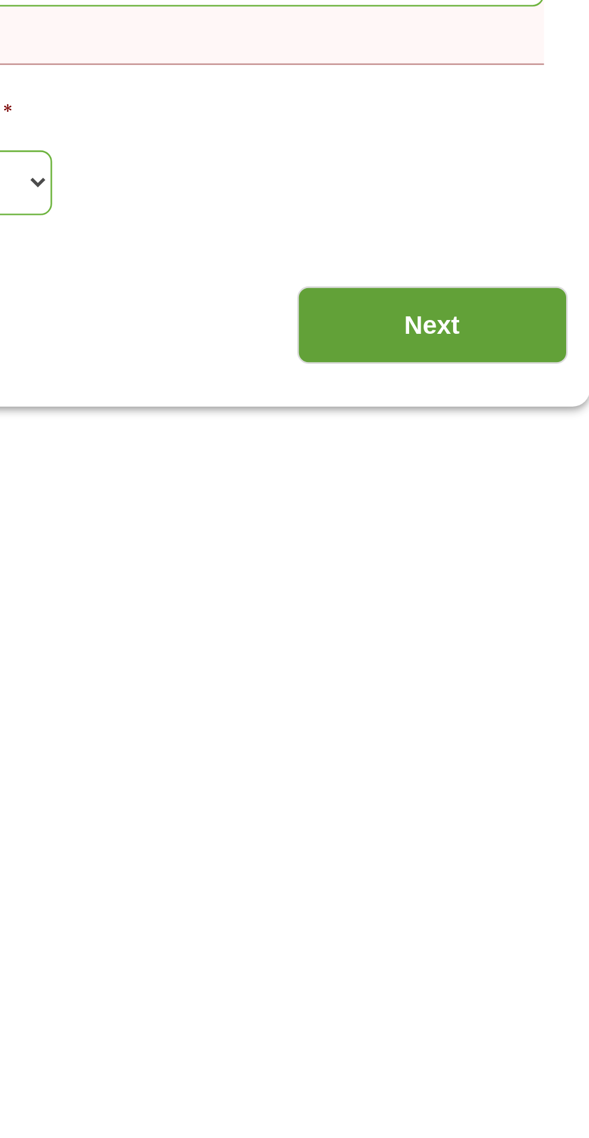
click at [530, 786] on input "Next" at bounding box center [518, 771] width 103 height 29
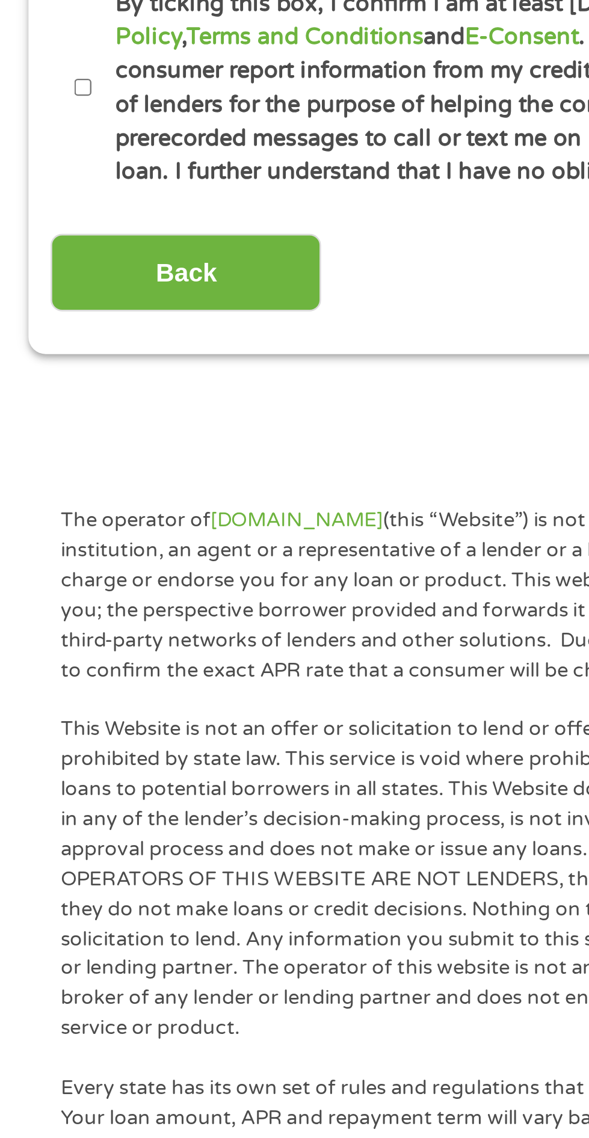
scroll to position [5, 0]
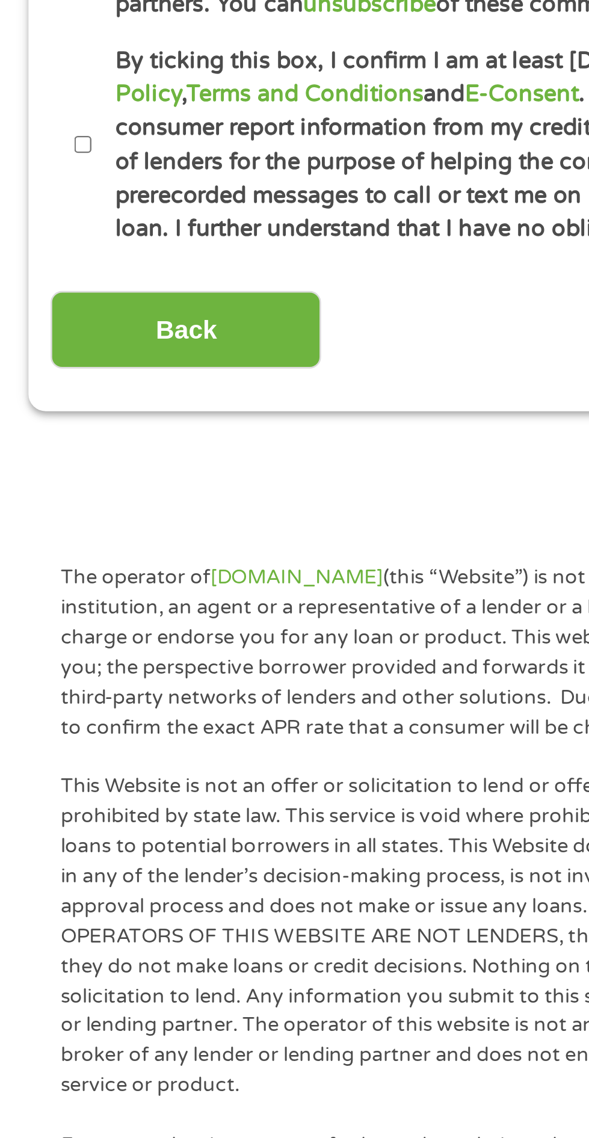
click at [34, 734] on input "By ticking this box, I confirm I am at least [DEMOGRAPHIC_DATA]. I confirm I ha…" at bounding box center [31, 723] width 7 height 19
checkbox input "true"
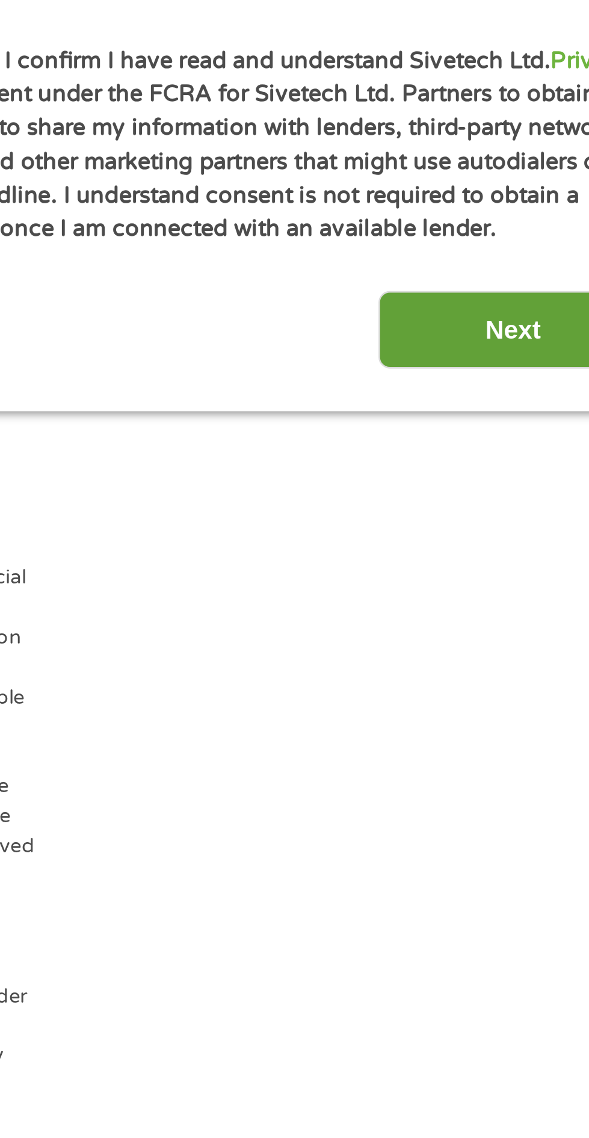
click at [513, 809] on input "Next" at bounding box center [518, 793] width 103 height 29
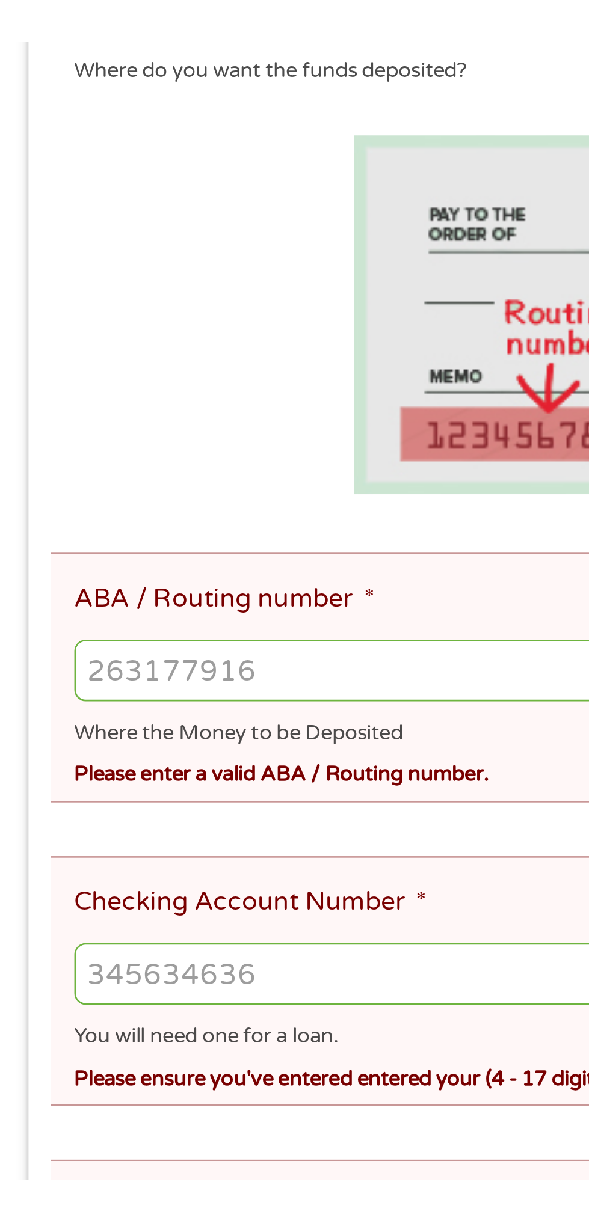
scroll to position [13, 0]
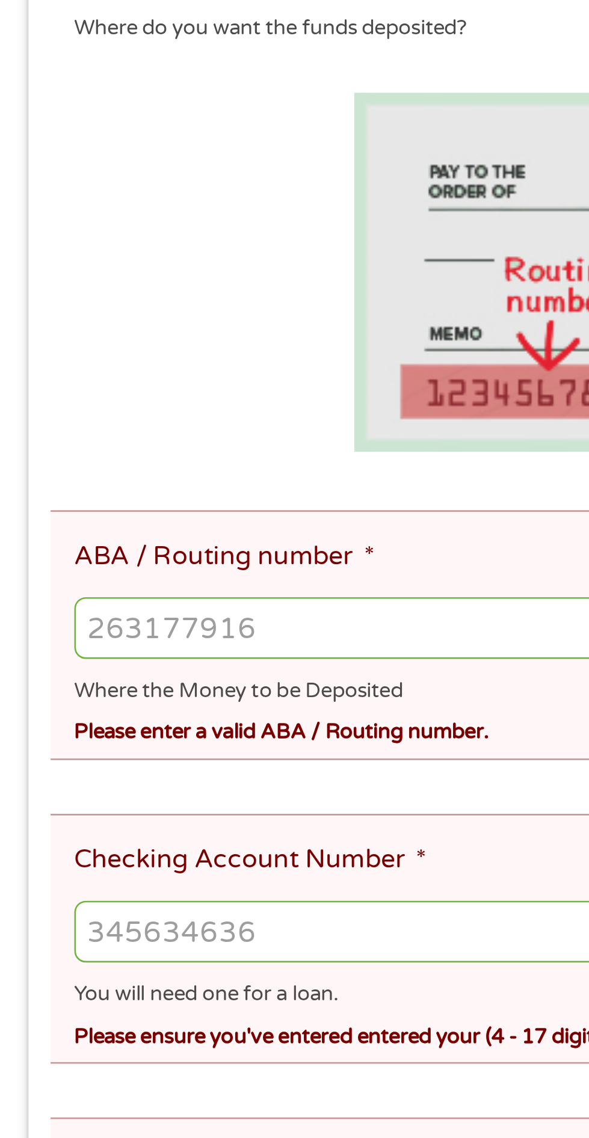
click at [149, 485] on input "ABA / Routing number *" at bounding box center [294, 473] width 532 height 23
click at [93, 485] on input "ABA / Routing number *" at bounding box center [294, 473] width 532 height 23
click at [108, 485] on input "121000" at bounding box center [294, 473] width 532 height 23
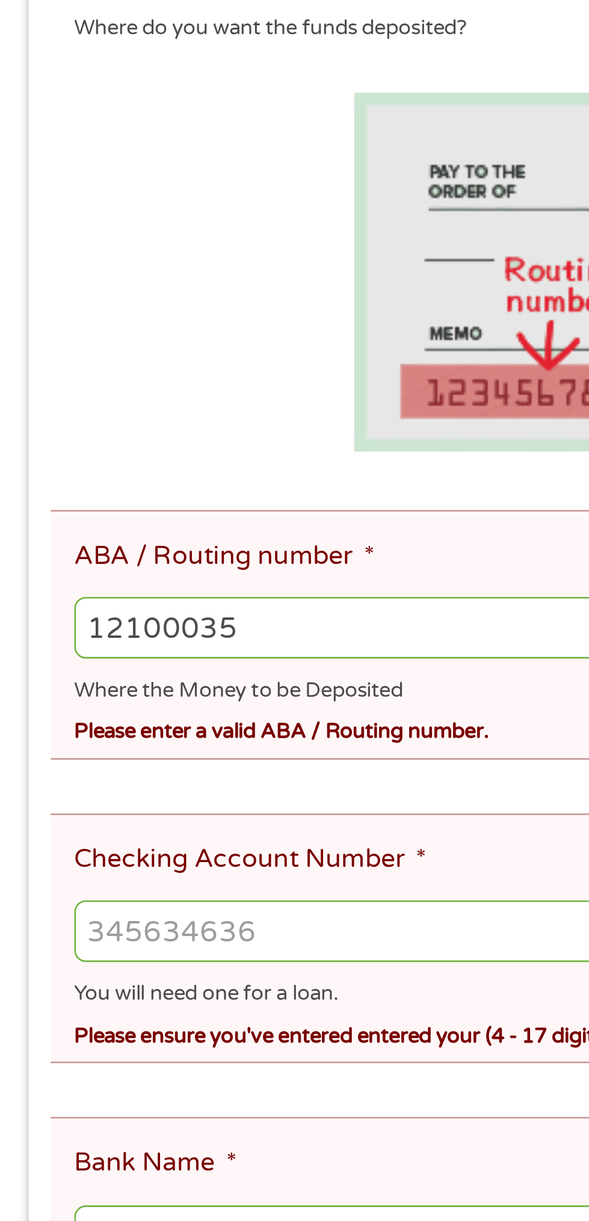
type input "121000358"
type input "BANK OF AMERICA NA"
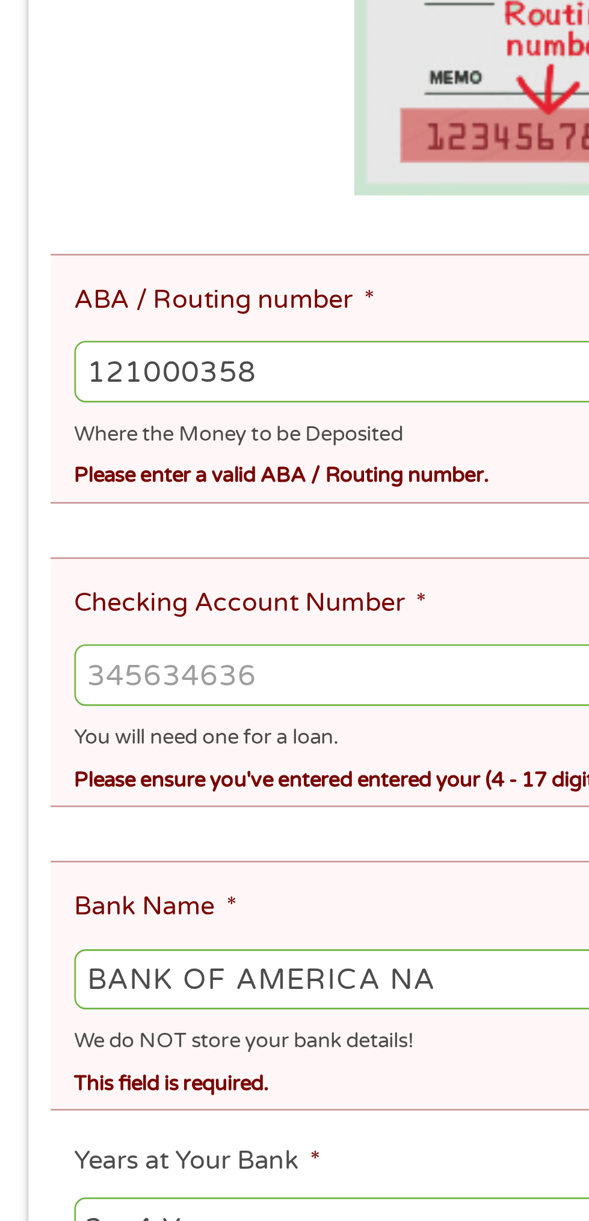
type input "121000358"
click at [140, 601] on input "Checking Account Number *" at bounding box center [294, 589] width 532 height 23
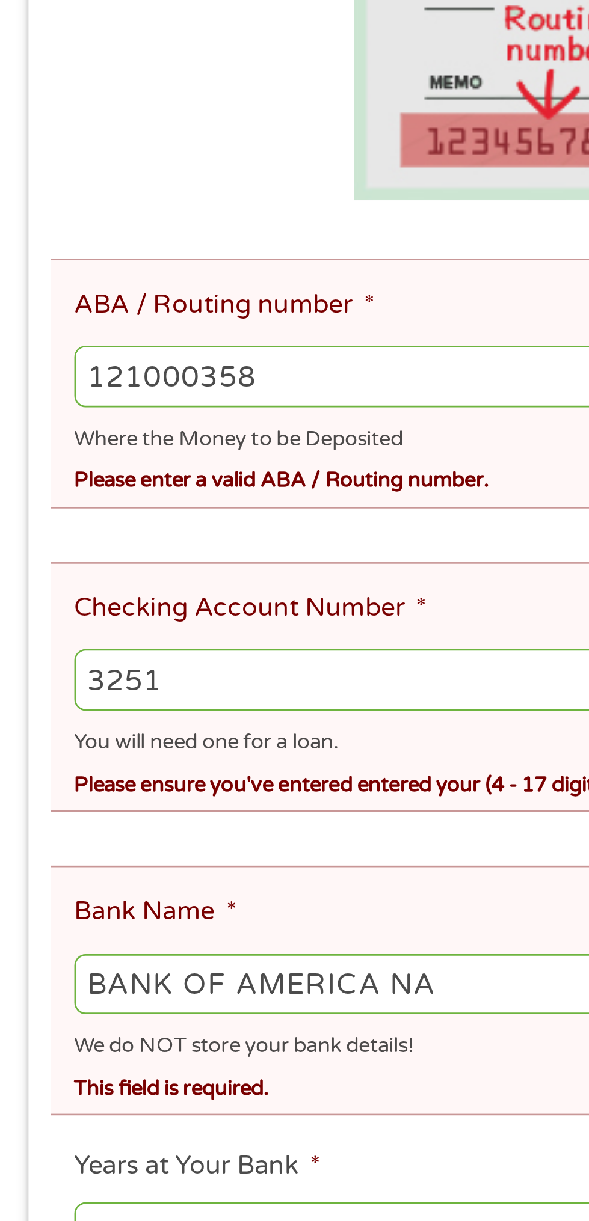
click at [92, 601] on input "3251" at bounding box center [294, 589] width 532 height 23
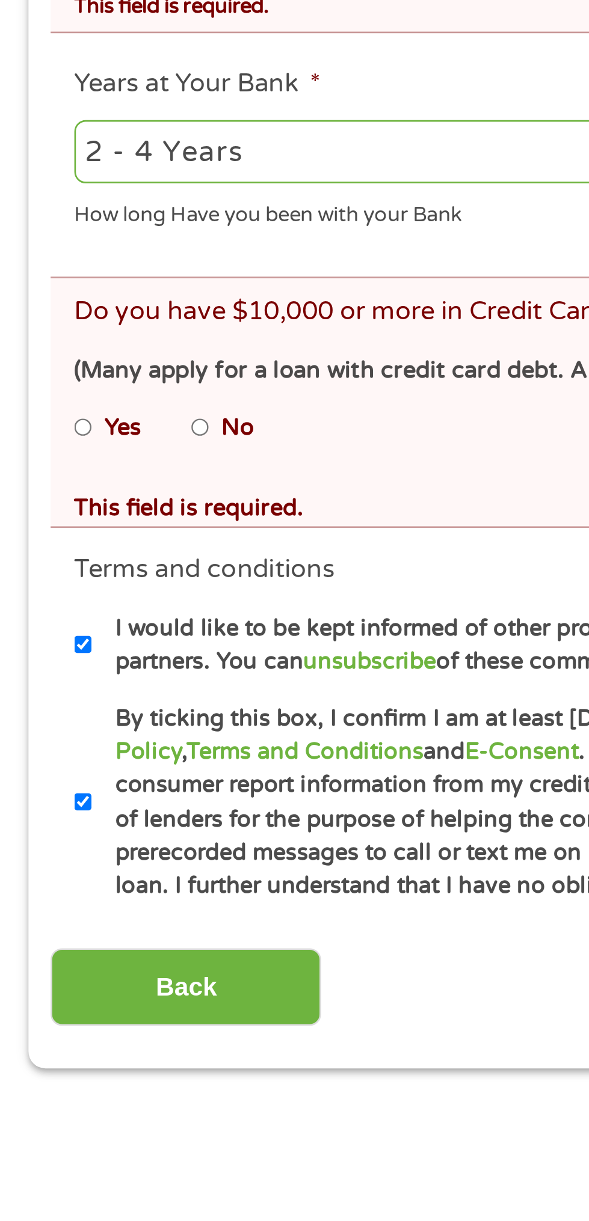
type input "325161415866"
click at [173, 813] on select "2 - 4 Years 6 - 12 Months 1 - 2 Years Over 4 Years" at bounding box center [156, 800] width 257 height 25
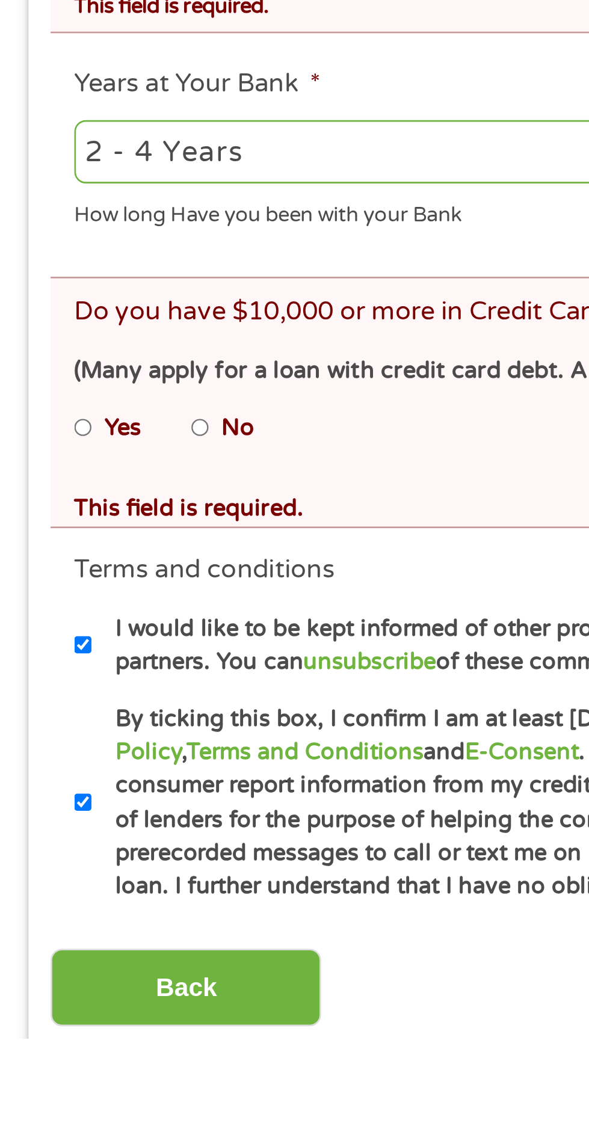
select select "60months"
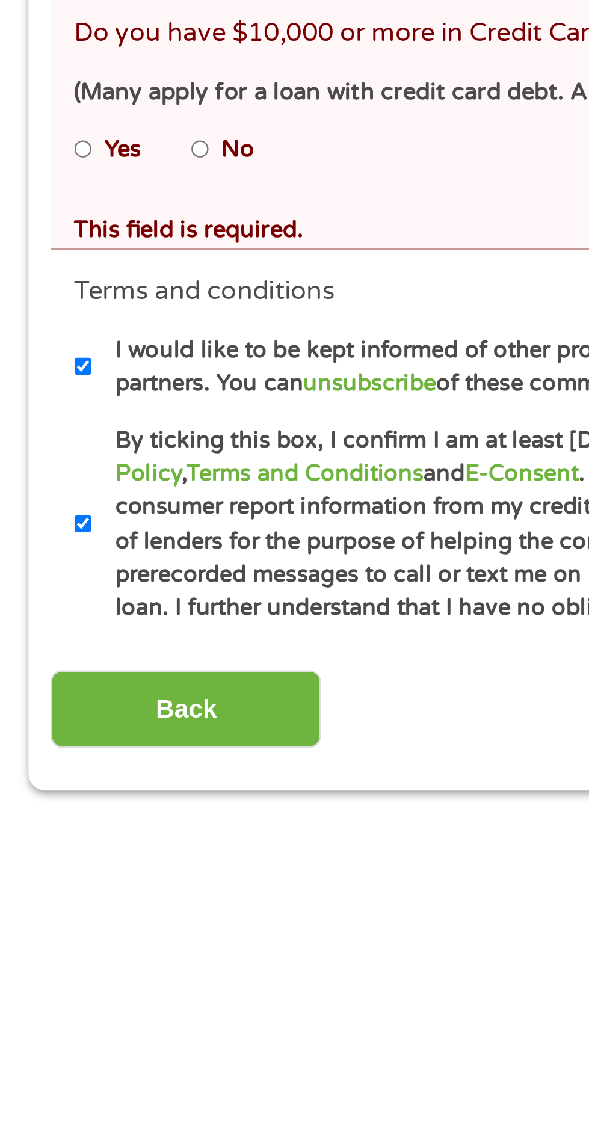
scroll to position [54, 0]
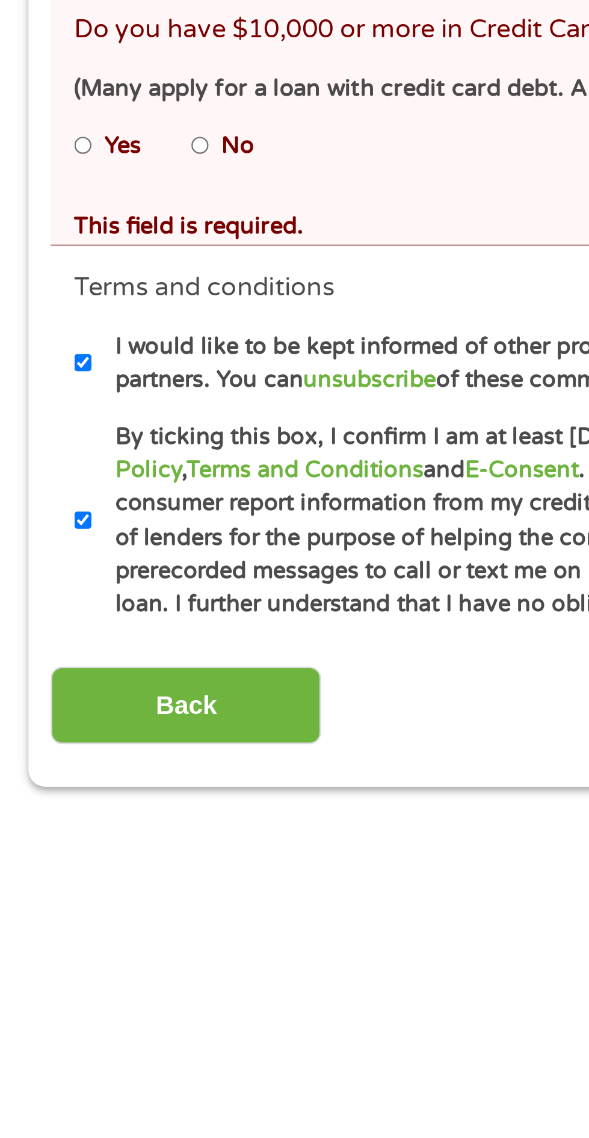
click at [80, 874] on input "No" at bounding box center [76, 864] width 7 height 19
radio input "true"
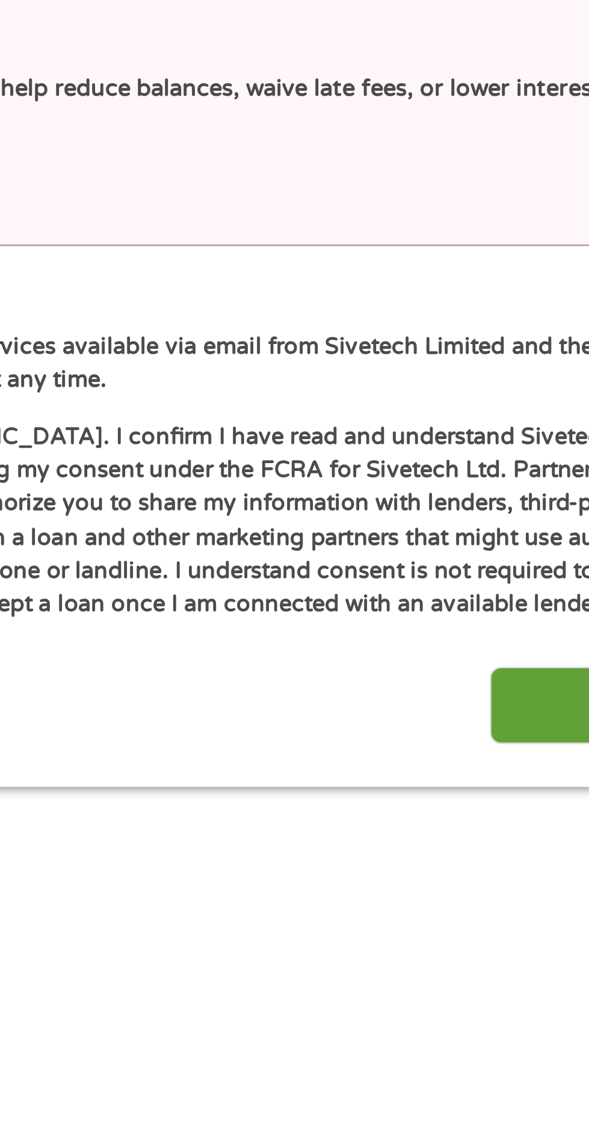
click at [476, 1092] on input "Next" at bounding box center [518, 1077] width 103 height 29
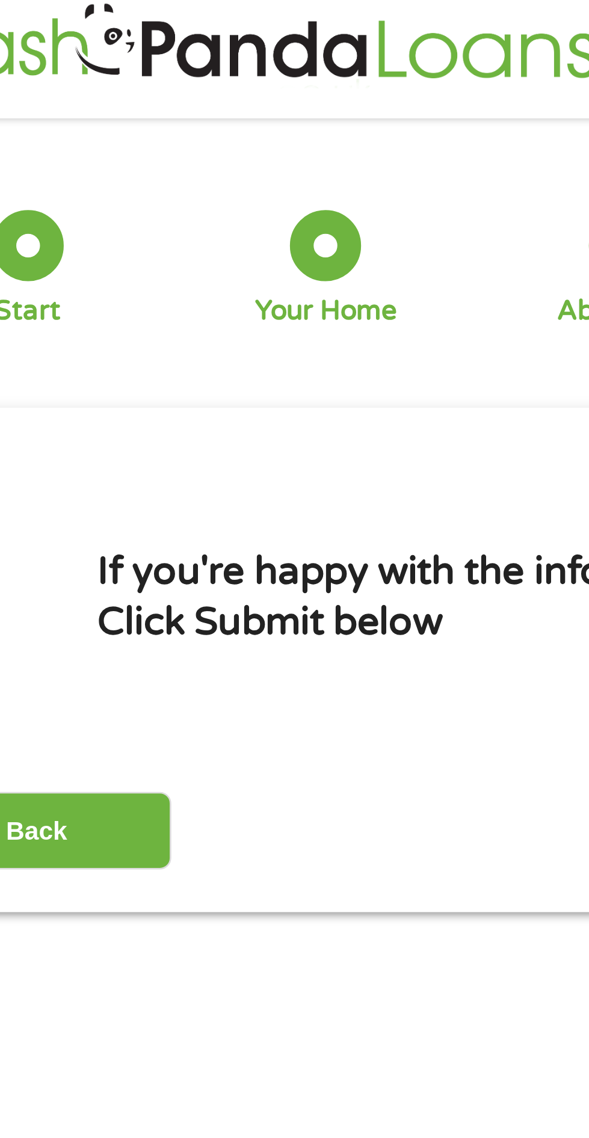
scroll to position [0, 0]
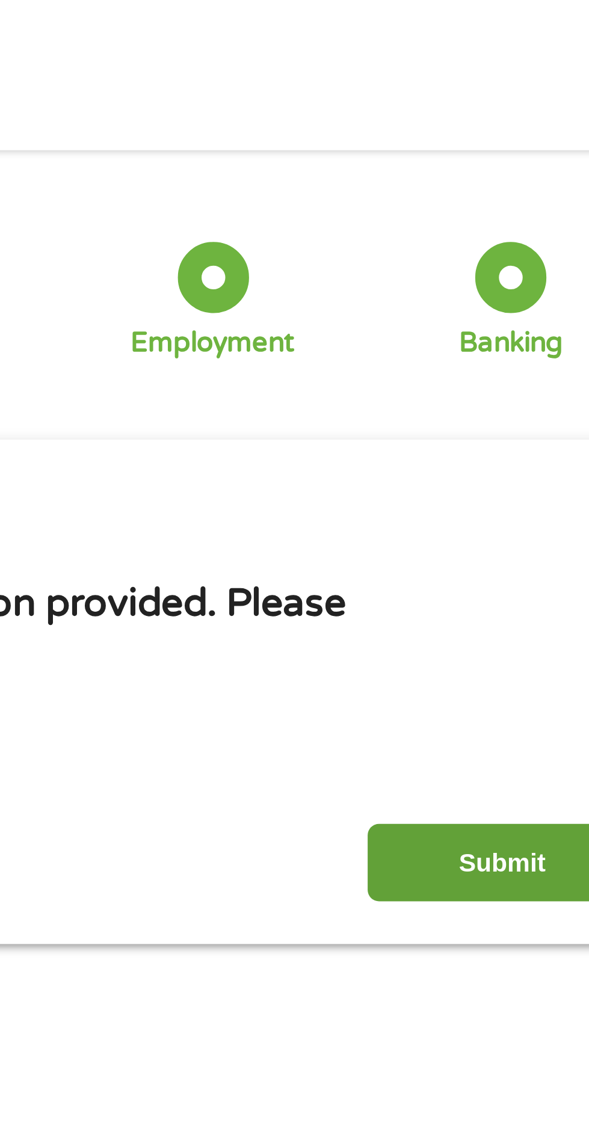
click at [520, 333] on input "Submit" at bounding box center [518, 327] width 103 height 29
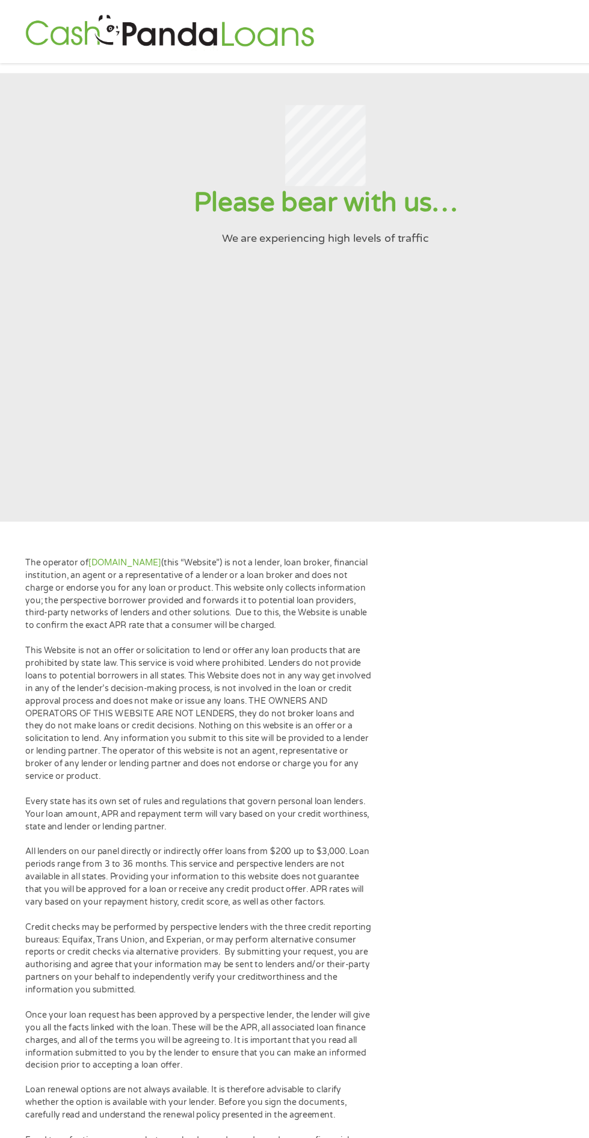
click at [404, 382] on section "Please bear with us… We are experiencing high levels of traffic" at bounding box center [294, 269] width 589 height 406
